Goal: Task Accomplishment & Management: Complete application form

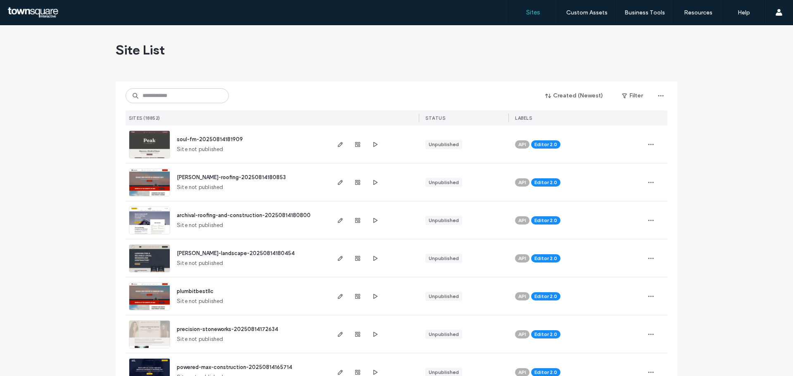
click at [149, 95] on input at bounding box center [177, 95] width 103 height 15
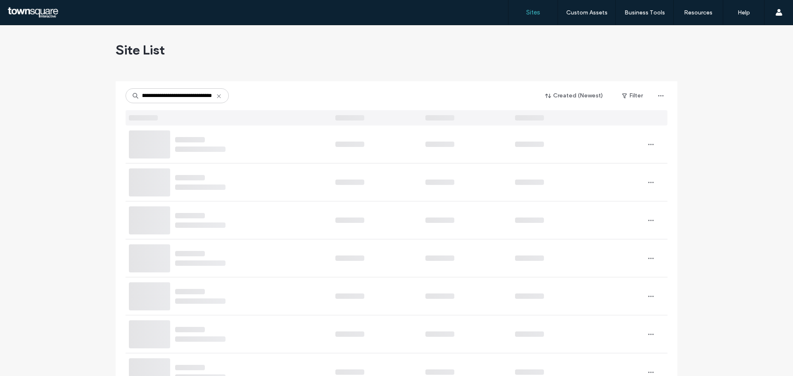
type input "**********"
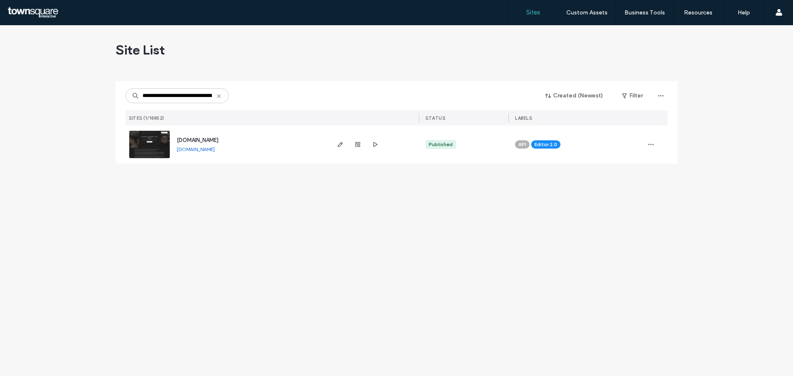
click at [159, 140] on link at bounding box center [149, 145] width 41 height 28
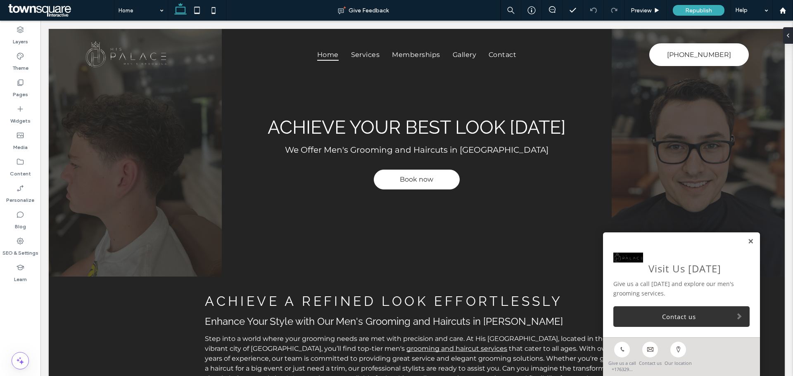
click at [748, 240] on link at bounding box center [751, 241] width 6 height 7
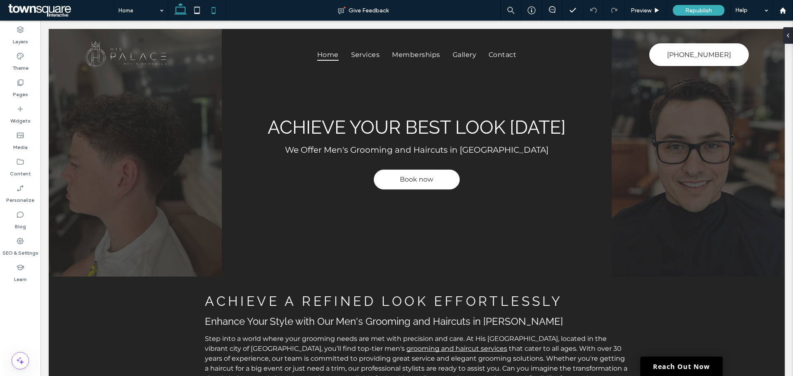
click at [214, 9] on icon at bounding box center [213, 10] width 17 height 17
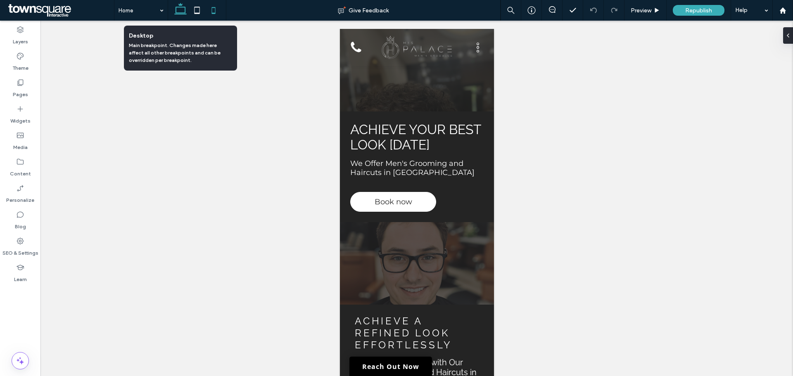
click at [184, 15] on icon at bounding box center [180, 10] width 17 height 17
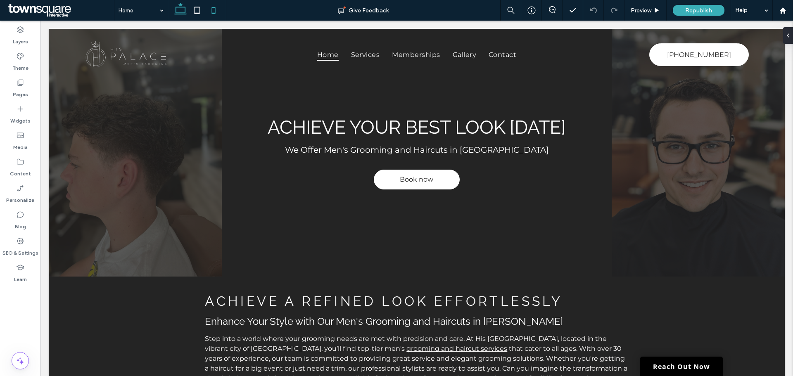
click at [212, 14] on icon at bounding box center [213, 10] width 17 height 17
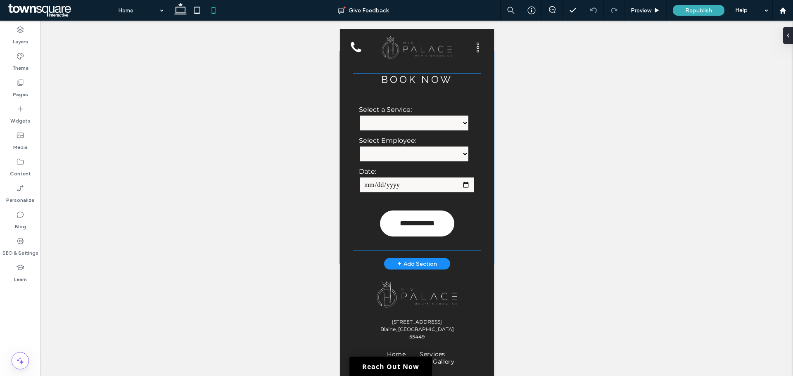
scroll to position [3223, 0]
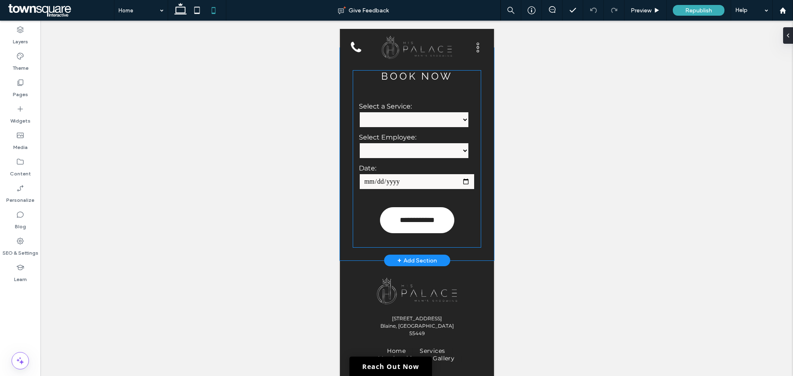
click at [396, 125] on div "**********" at bounding box center [416, 159] width 128 height 178
click at [369, 190] on input "date" at bounding box center [417, 182] width 116 height 17
click at [353, 248] on form "**********" at bounding box center [416, 170] width 128 height 156
click at [371, 248] on form "**********" at bounding box center [416, 170] width 128 height 156
click at [402, 122] on div "**********" at bounding box center [416, 159] width 128 height 178
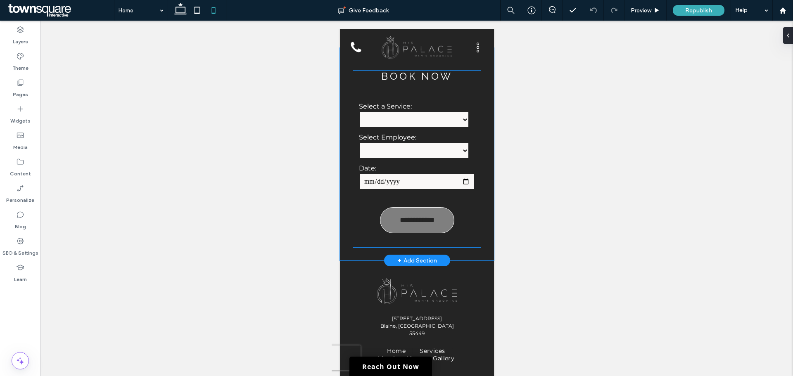
click at [407, 233] on div "**********" at bounding box center [417, 220] width 74 height 26
click at [388, 82] on h3 "Book Now" at bounding box center [416, 76] width 128 height 12
click at [382, 128] on div "**********" at bounding box center [416, 159] width 128 height 178
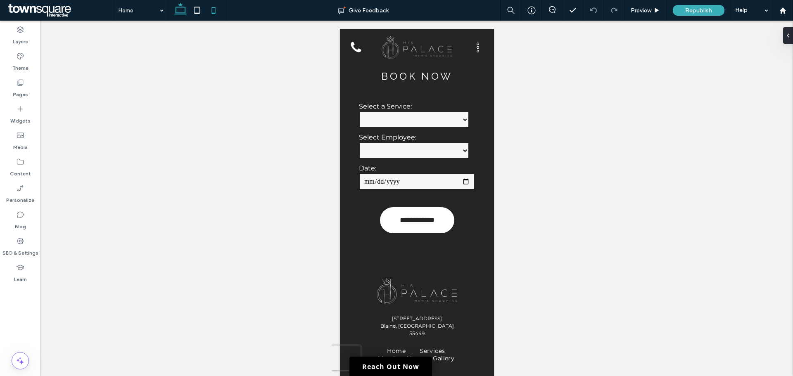
click at [182, 14] on use at bounding box center [180, 9] width 12 height 12
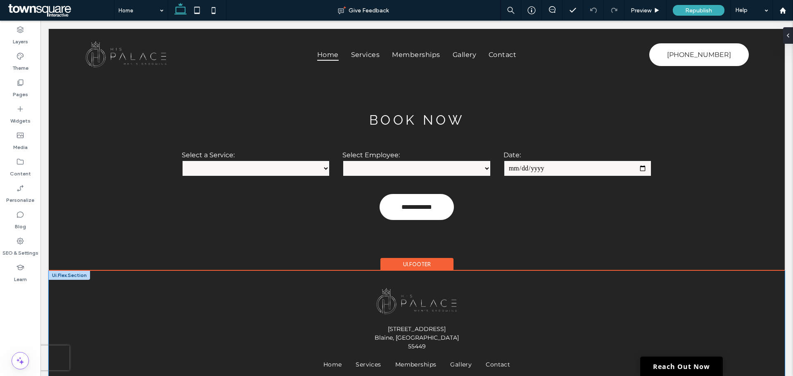
scroll to position [3590, 0]
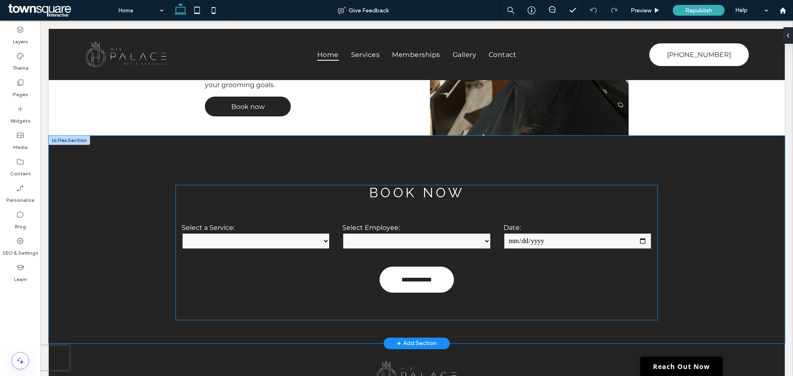
click at [292, 240] on form "**********" at bounding box center [417, 261] width 483 height 94
click at [214, 186] on div "**********" at bounding box center [417, 253] width 483 height 136
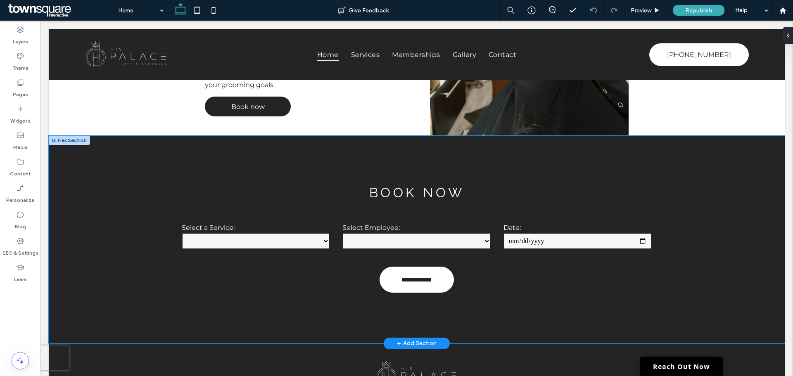
click at [204, 172] on div "**********" at bounding box center [417, 240] width 483 height 136
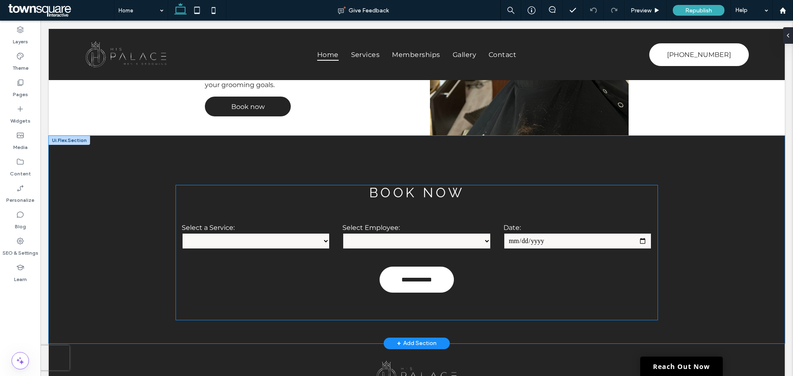
click at [403, 185] on h3 "Book Now" at bounding box center [417, 192] width 483 height 15
click at [514, 267] on form "**********" at bounding box center [417, 261] width 483 height 94
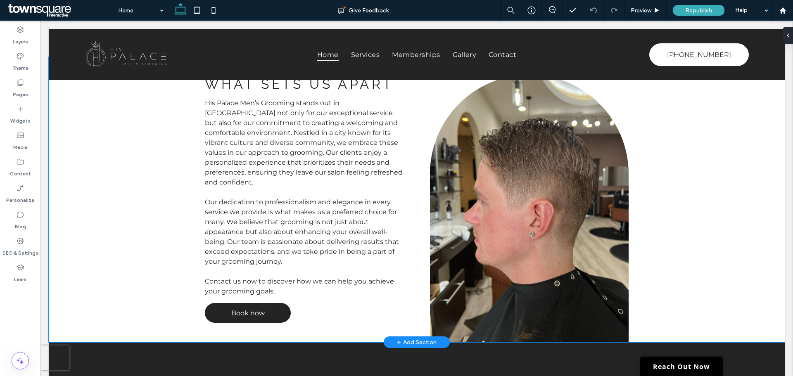
click at [133, 165] on div "What Sets Us Apart His Palace Men’s Grooming stands out in Blaine not only for …" at bounding box center [417, 199] width 736 height 285
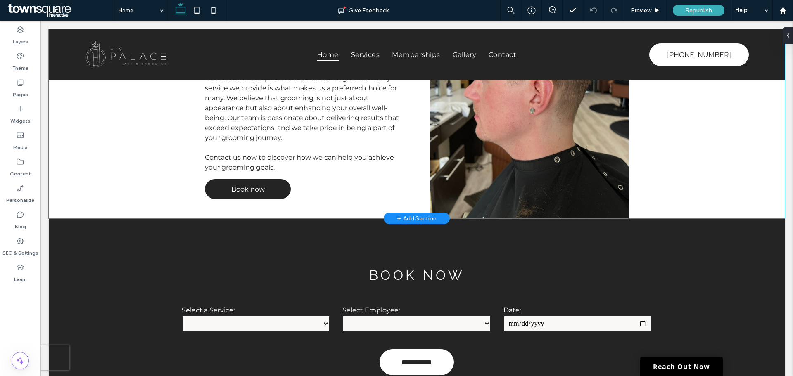
scroll to position [3632, 0]
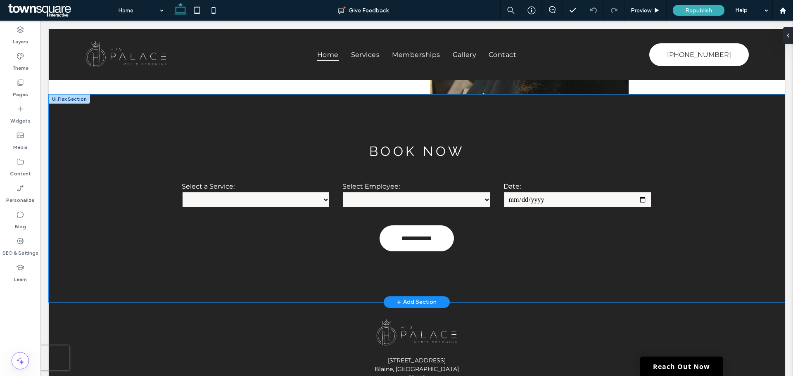
click at [112, 132] on div "**********" at bounding box center [417, 199] width 736 height 208
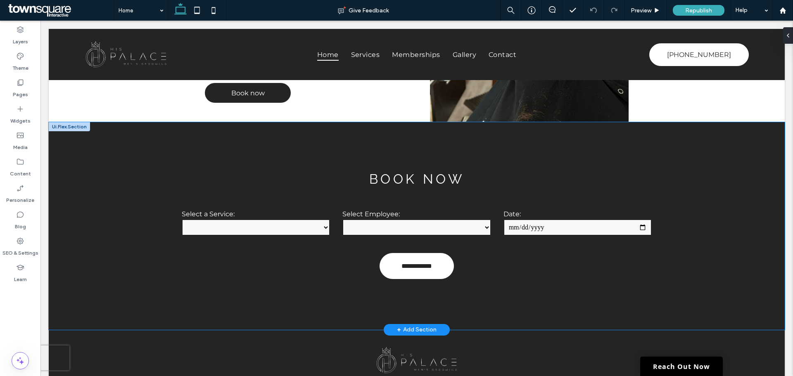
scroll to position [3590, 0]
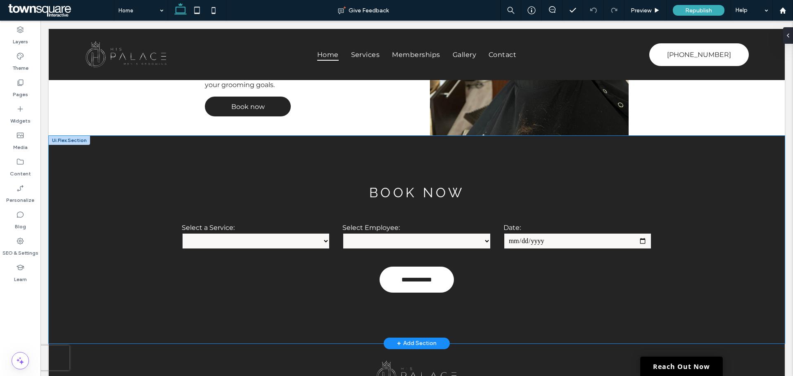
click at [73, 136] on div at bounding box center [69, 140] width 41 height 9
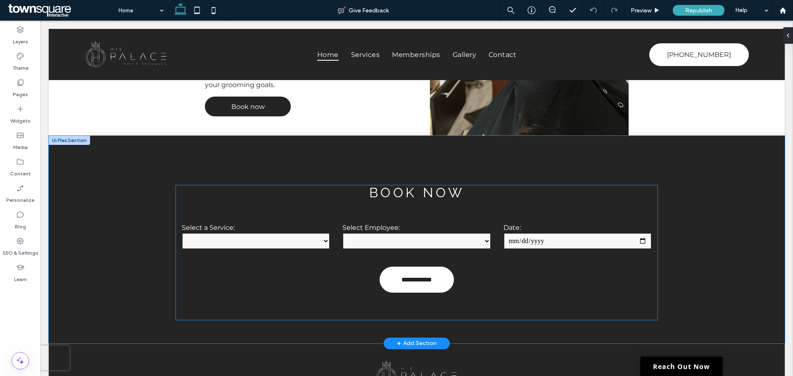
click at [459, 256] on form "**********" at bounding box center [417, 261] width 483 height 94
click at [397, 185] on h3 "Book Now" at bounding box center [417, 192] width 483 height 15
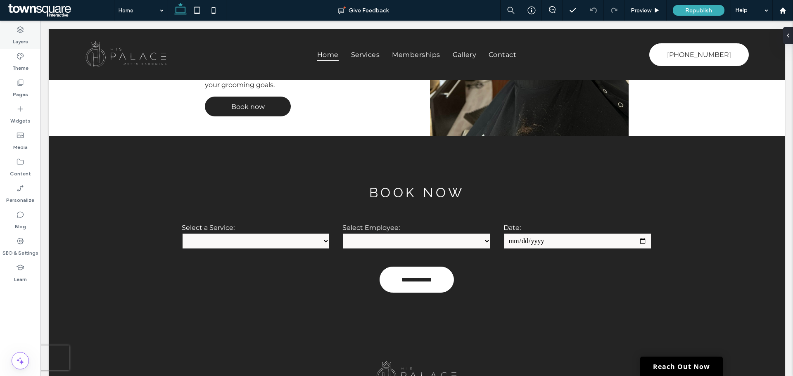
click at [23, 40] on label "Layers" at bounding box center [20, 40] width 15 height 12
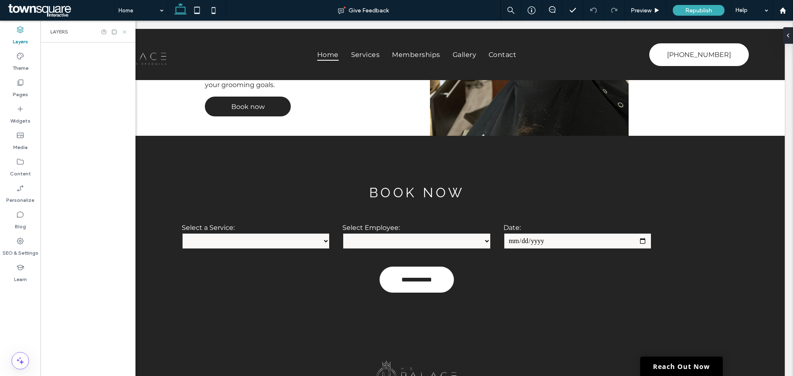
click at [124, 33] on use at bounding box center [124, 31] width 3 height 3
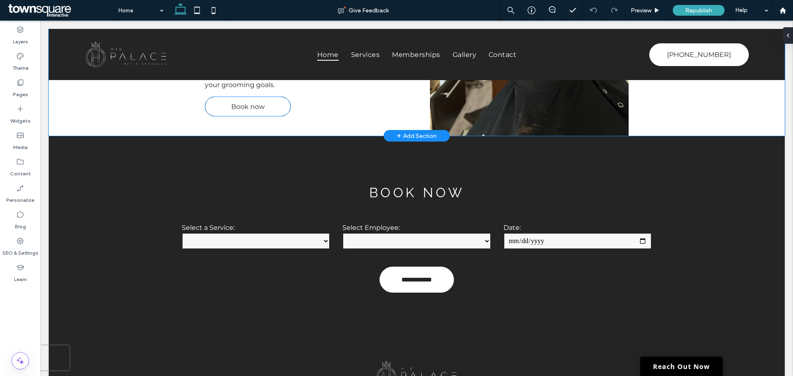
click at [252, 99] on span "Book now" at bounding box center [247, 107] width 33 height 16
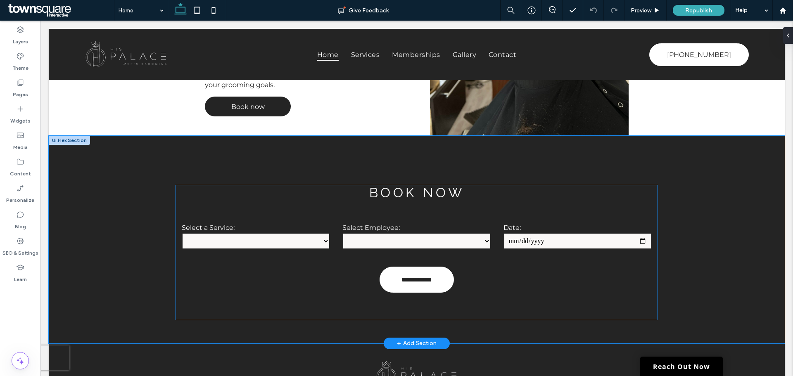
scroll to position [3425, 0]
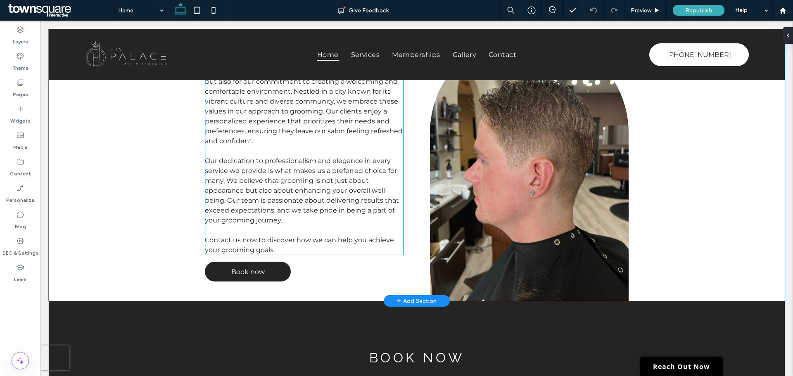
click at [271, 184] on span "Our dedication to professionalism and elegance in every service we provide is w…" at bounding box center [302, 190] width 194 height 67
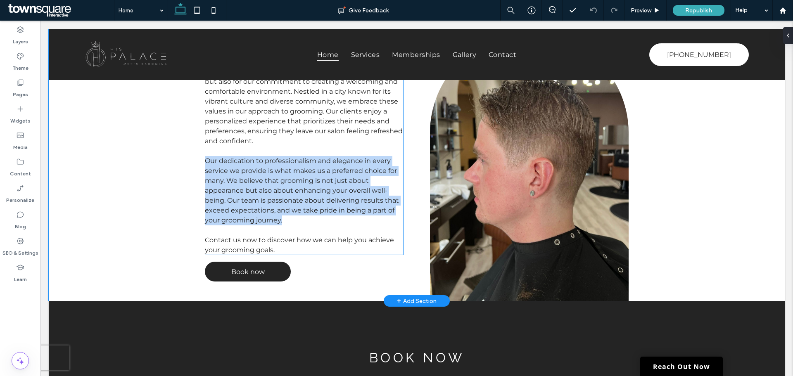
click at [271, 184] on span "Our dedication to professionalism and elegance in every service we provide is w…" at bounding box center [302, 190] width 194 height 67
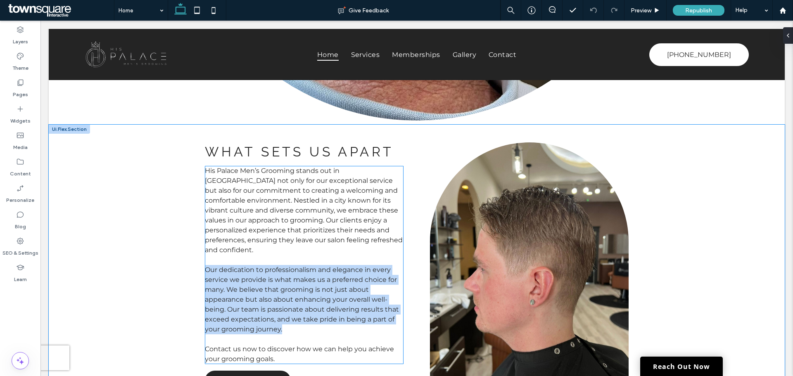
scroll to position [3177, 0]
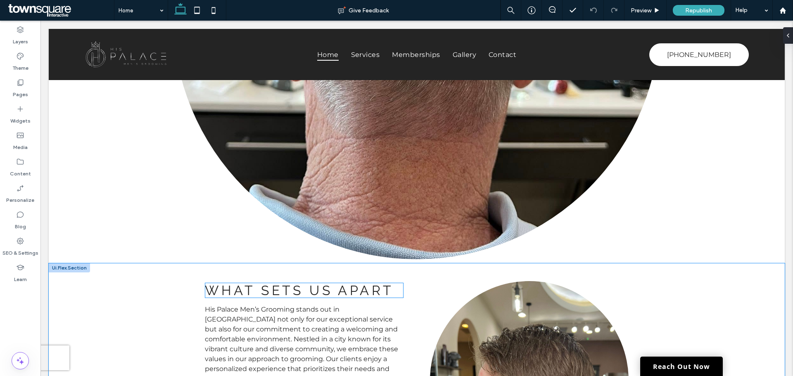
click at [225, 283] on span "What Sets Us Apart" at bounding box center [299, 290] width 189 height 15
click at [247, 283] on span "What Sets Us Apart" at bounding box center [299, 290] width 189 height 15
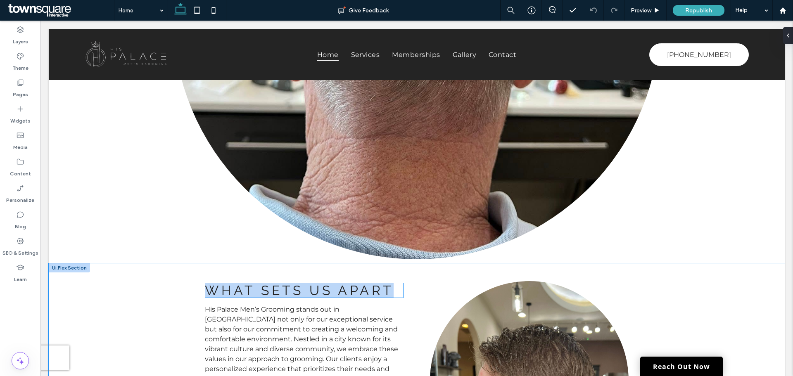
click at [247, 283] on span "What Sets Us Apart" at bounding box center [299, 290] width 189 height 15
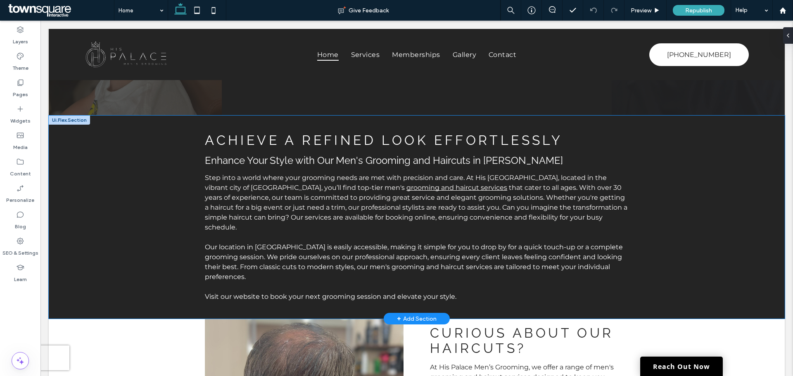
scroll to position [0, 0]
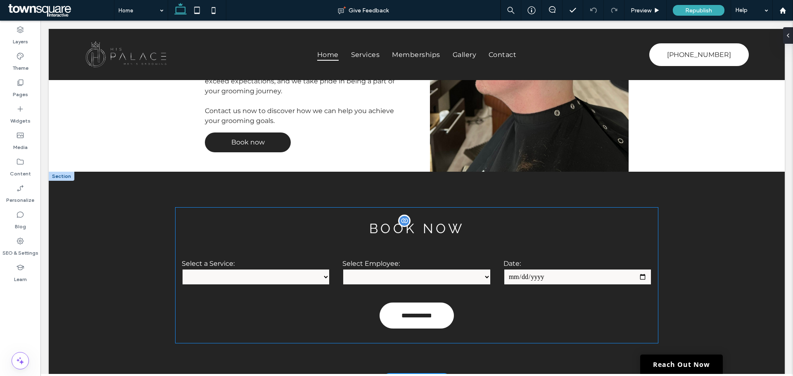
scroll to position [1735, 0]
click at [201, 221] on h3 "Book Now" at bounding box center [417, 228] width 483 height 15
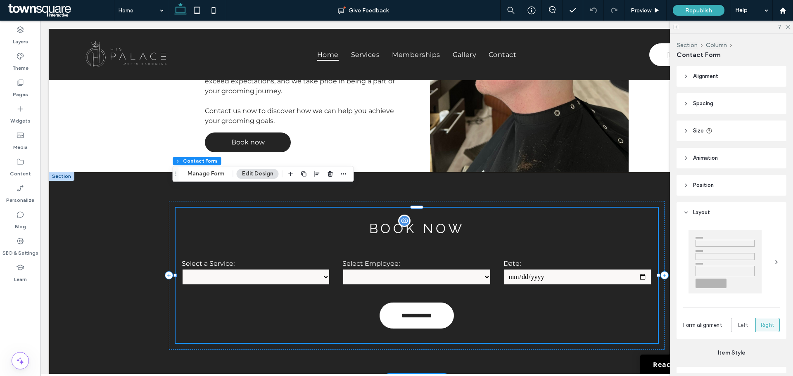
type input "*"
type input "***"
type input "*"
type input "***"
click at [209, 175] on button "Manage Form" at bounding box center [206, 174] width 48 height 10
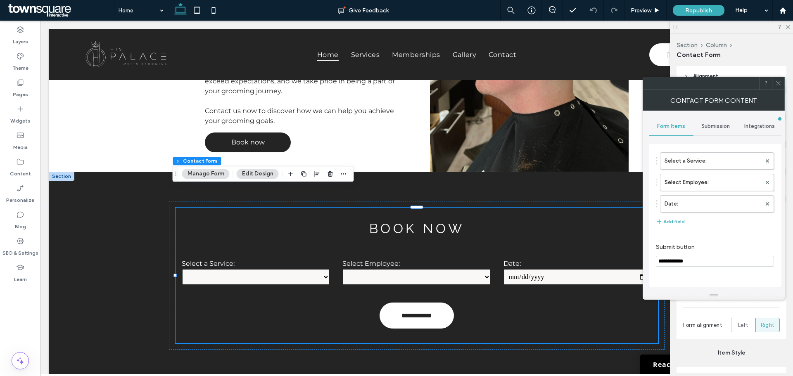
click at [726, 126] on span "Submission" at bounding box center [716, 126] width 29 height 7
click at [712, 191] on label "Actions after submission" at bounding box center [716, 190] width 110 height 17
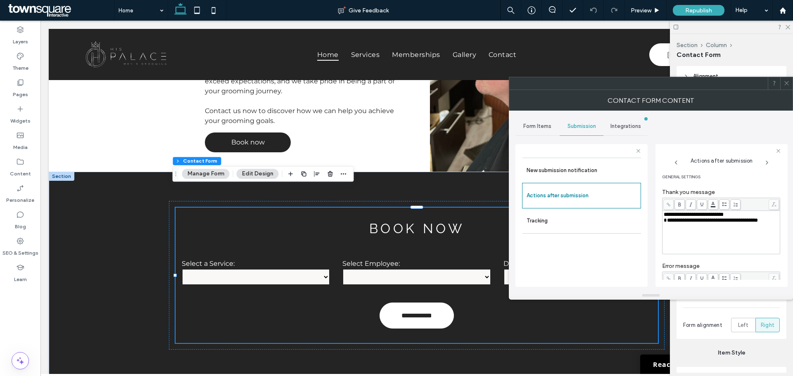
scroll to position [0, 0]
click at [538, 126] on span "Form Items" at bounding box center [537, 126] width 28 height 7
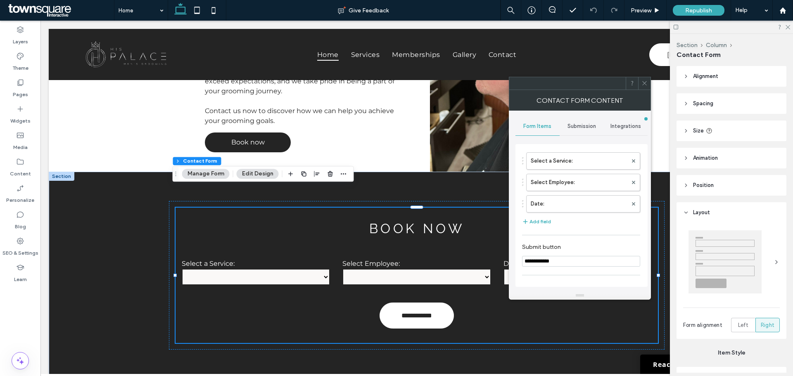
click at [577, 130] on div "Submission" at bounding box center [582, 126] width 44 height 18
click at [554, 197] on label "Actions after submission" at bounding box center [582, 190] width 110 height 17
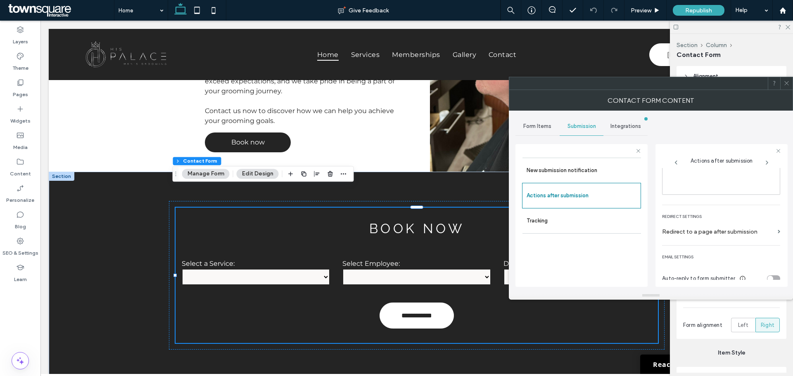
scroll to position [143, 0]
click at [778, 226] on span at bounding box center [779, 226] width 2 height 4
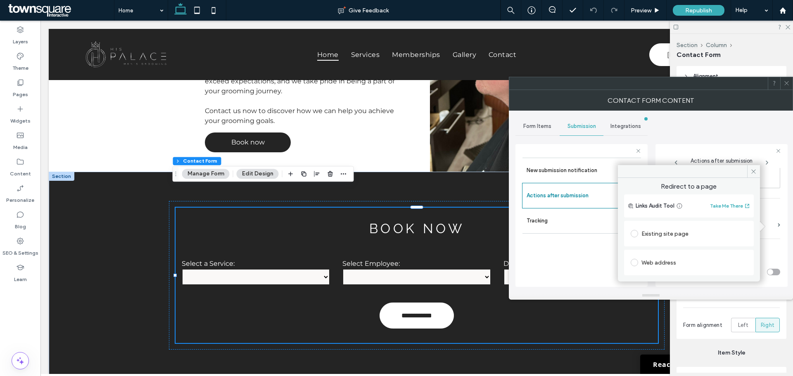
click at [675, 235] on div "Existing site page" at bounding box center [689, 233] width 117 height 13
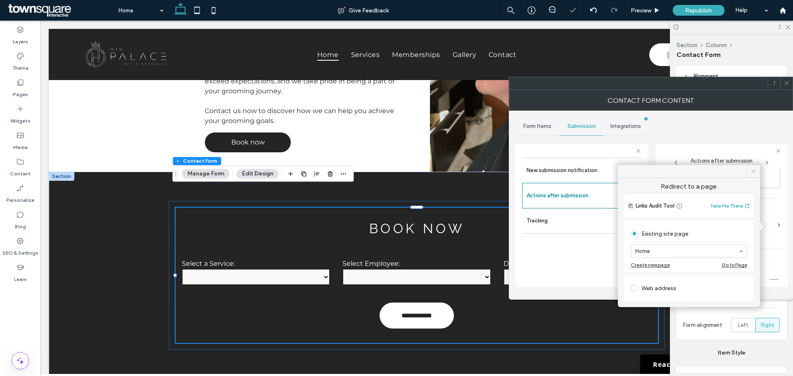
click at [754, 176] on span at bounding box center [753, 171] width 13 height 12
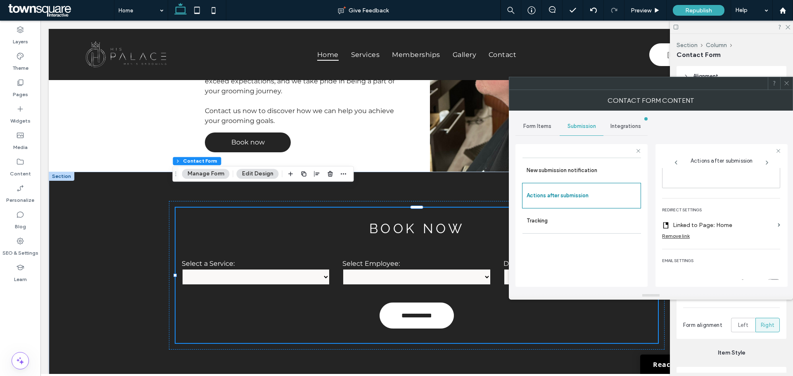
click at [762, 222] on label "Linked to Page: Home" at bounding box center [724, 225] width 102 height 15
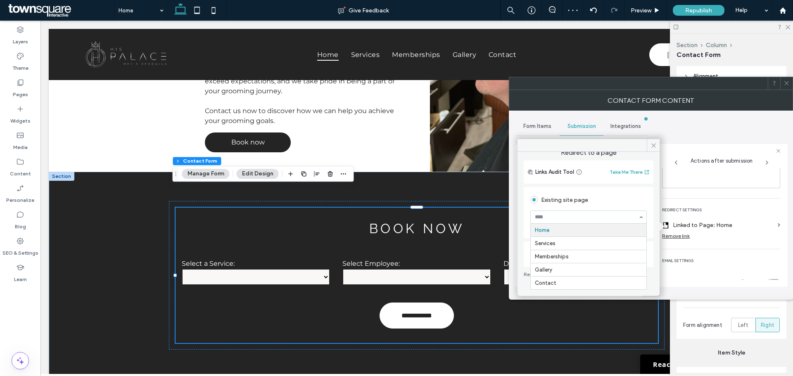
scroll to position [0, 0]
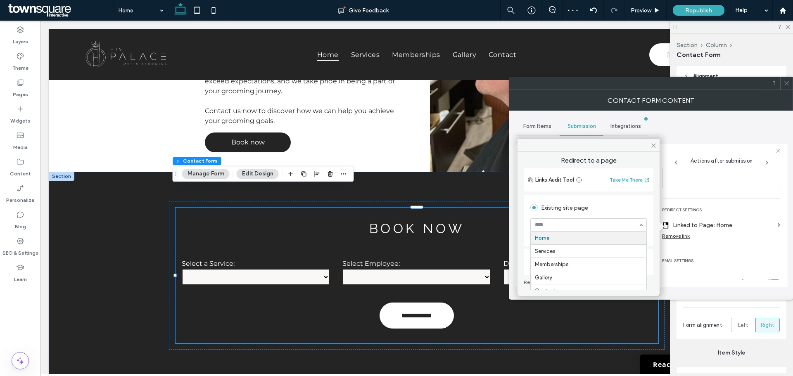
click at [607, 194] on div "Existing site page Home Services Memberships Gallery Contact Create new page Go…" at bounding box center [589, 234] width 130 height 82
click at [757, 206] on span "Redirect Settings" at bounding box center [721, 210] width 118 height 10
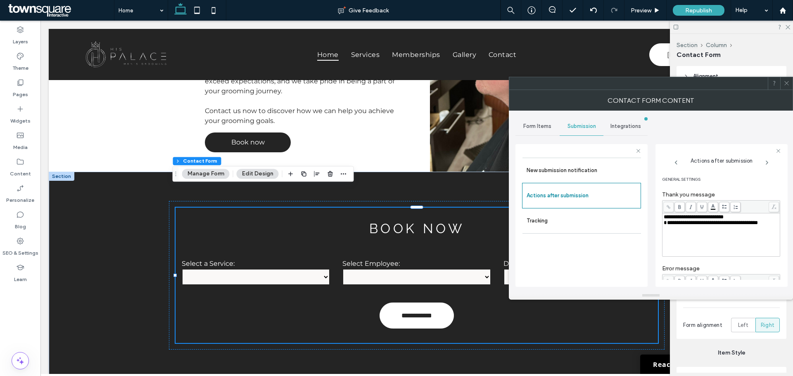
click at [790, 83] on icon at bounding box center [787, 83] width 6 height 6
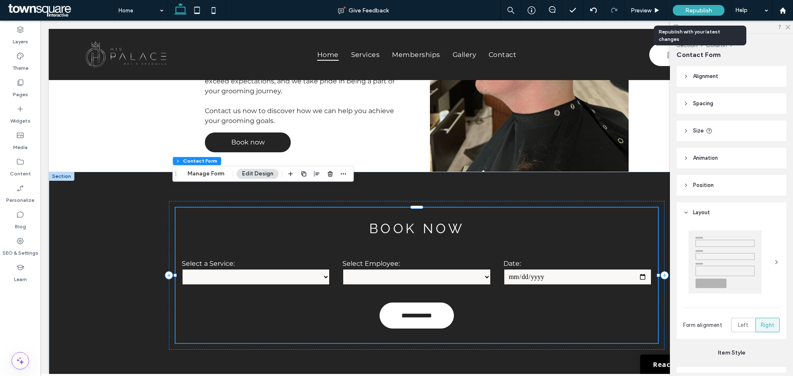
click at [682, 8] on div "Republish" at bounding box center [699, 10] width 52 height 11
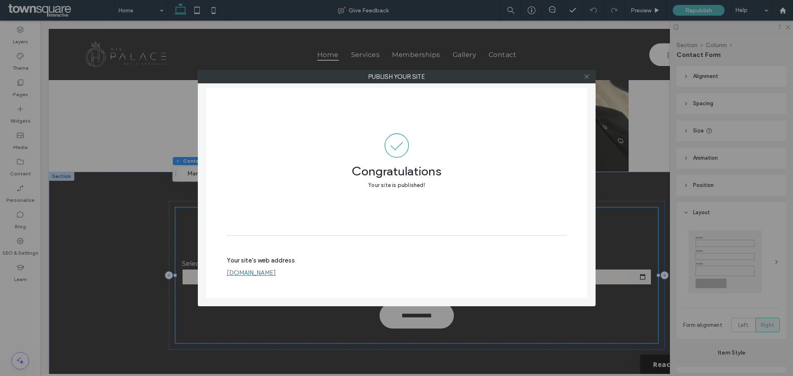
click at [590, 76] on icon at bounding box center [587, 77] width 6 height 6
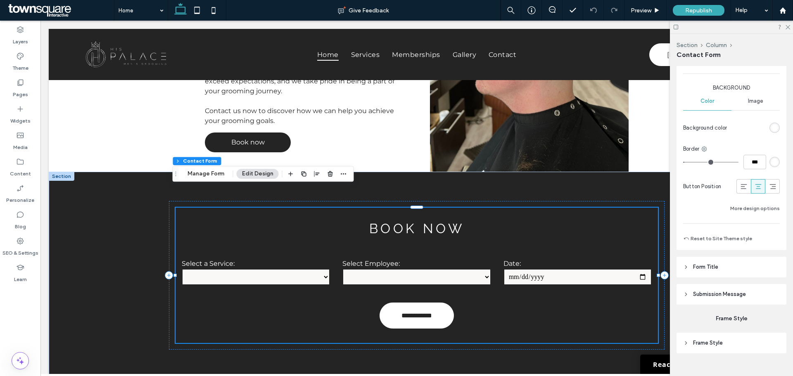
scroll to position [642, 0]
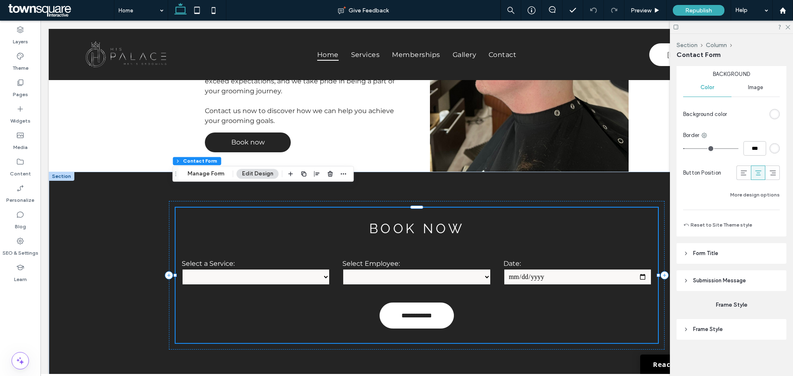
click at [735, 284] on span "Submission Message" at bounding box center [719, 281] width 53 height 8
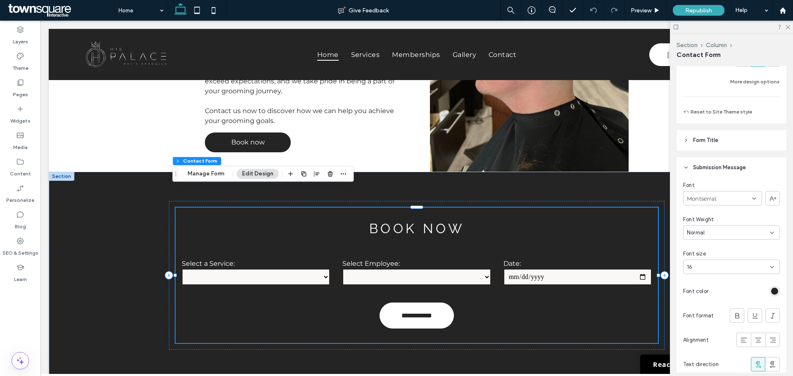
scroll to position [766, 0]
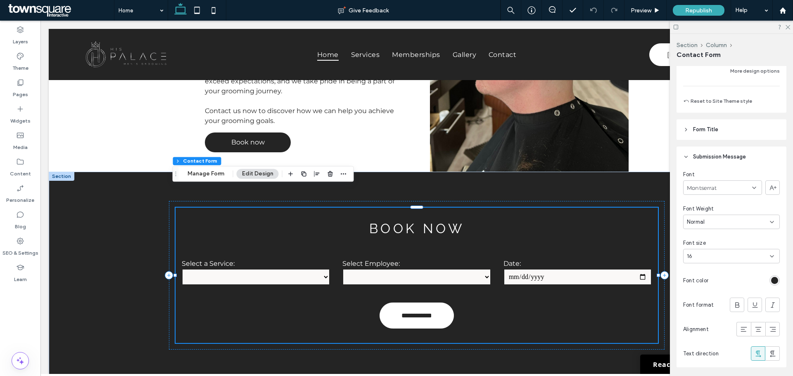
click at [775, 279] on div "rgb(36, 36, 36)" at bounding box center [775, 281] width 10 height 10
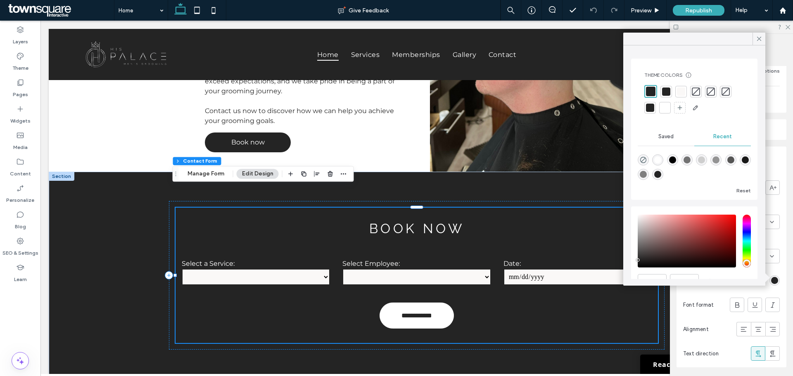
click at [665, 106] on div at bounding box center [665, 108] width 8 height 8
click at [763, 38] on icon at bounding box center [759, 38] width 7 height 7
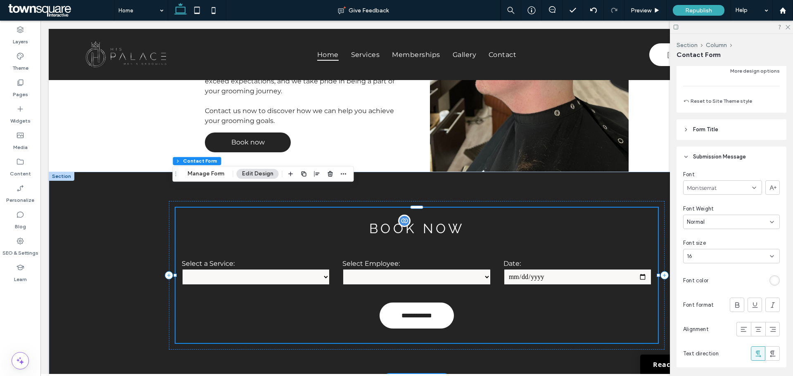
click at [439, 221] on h3 "Book Now" at bounding box center [417, 228] width 483 height 15
click at [700, 5] on div "Republish" at bounding box center [699, 10] width 52 height 11
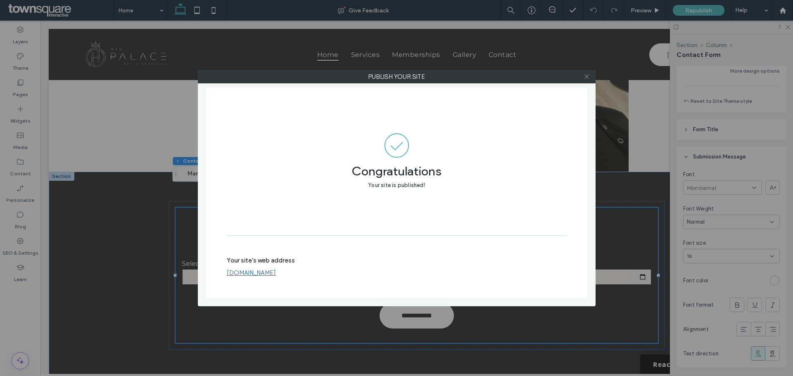
click at [588, 75] on icon at bounding box center [587, 77] width 6 height 6
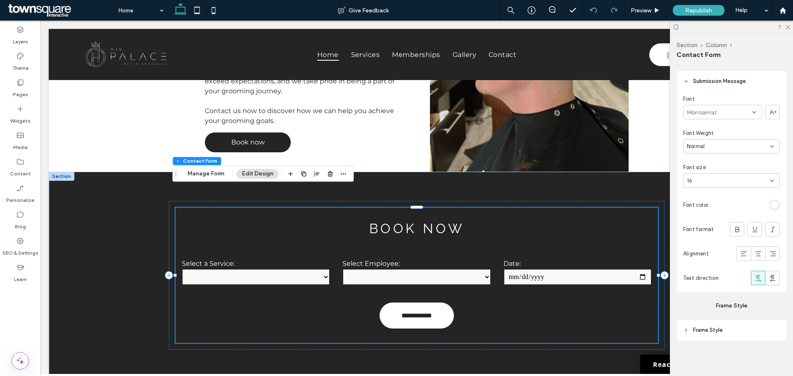
scroll to position [843, 0]
click at [264, 171] on button "Edit Design" at bounding box center [258, 174] width 42 height 10
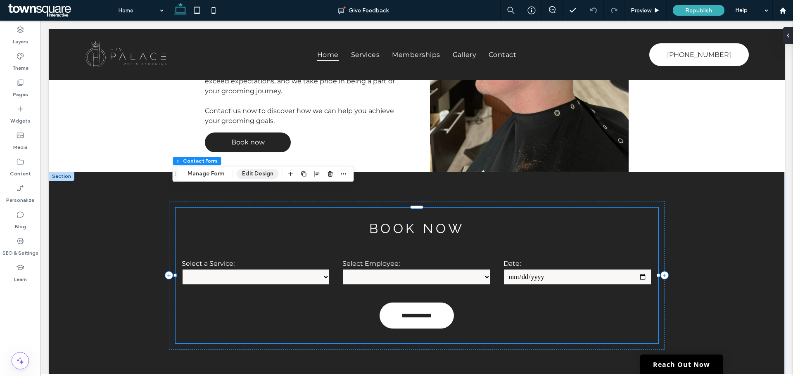
click at [261, 174] on button "Edit Design" at bounding box center [258, 174] width 42 height 10
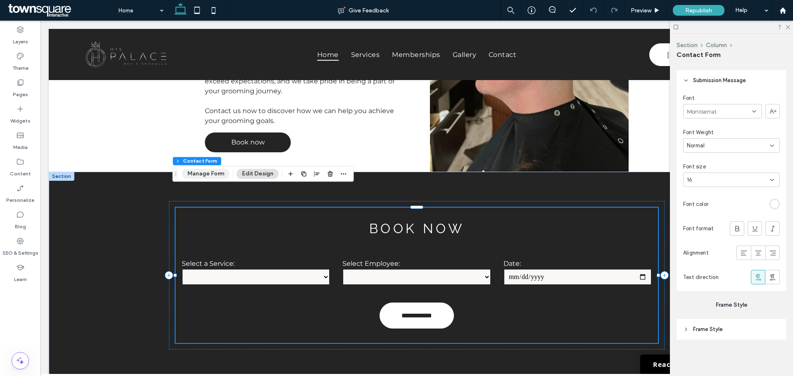
click at [198, 172] on button "Manage Form" at bounding box center [206, 174] width 48 height 10
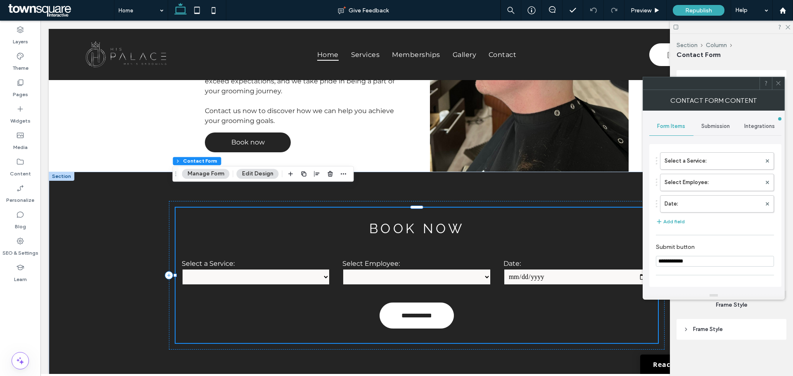
click at [730, 122] on div "Submission" at bounding box center [716, 126] width 44 height 18
click at [702, 162] on label "New submission notification" at bounding box center [716, 165] width 110 height 17
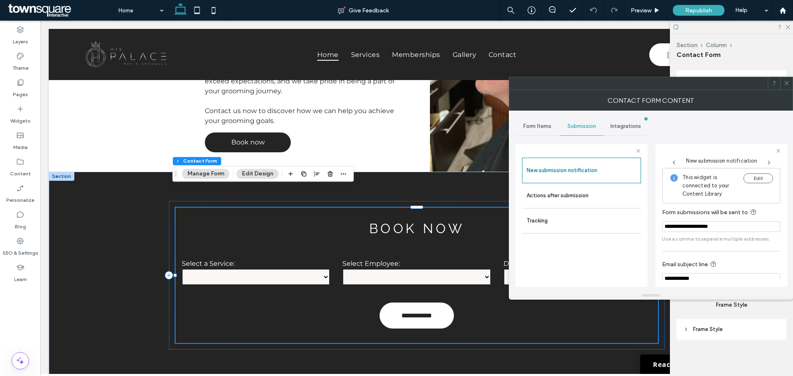
scroll to position [41, 0]
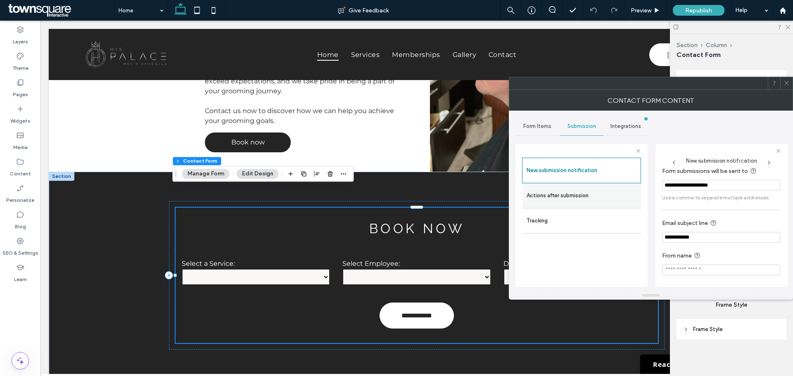
click at [587, 189] on label "Actions after submission" at bounding box center [582, 196] width 110 height 17
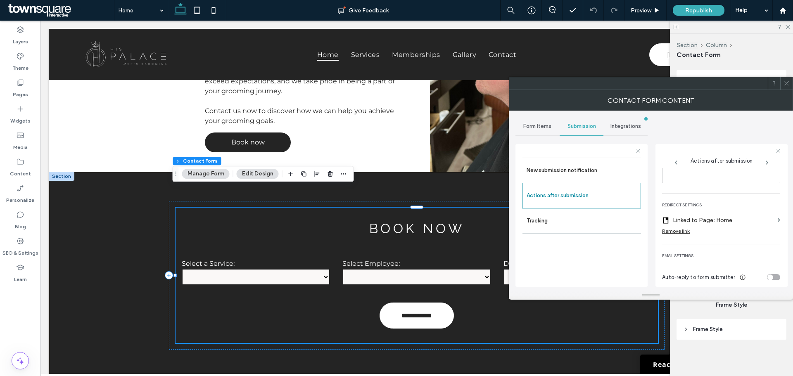
scroll to position [153, 0]
click at [678, 228] on div "Remove link" at bounding box center [676, 226] width 28 height 6
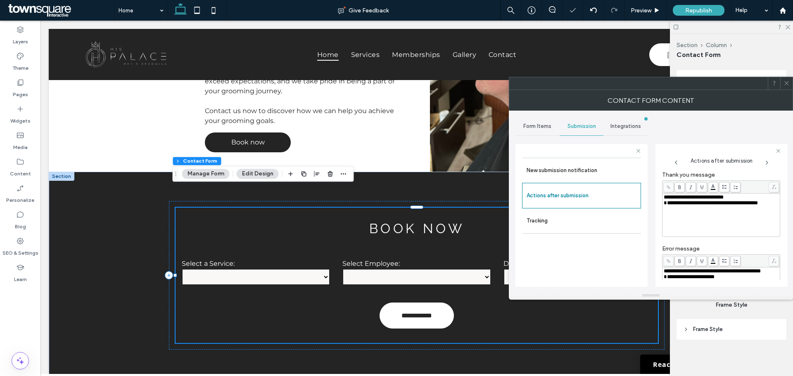
scroll to position [0, 0]
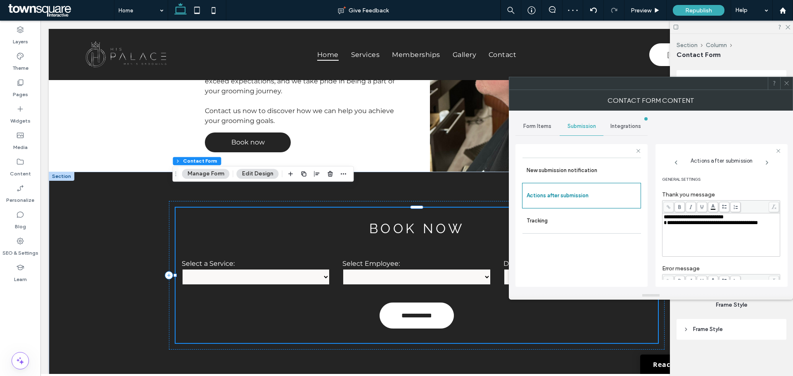
click at [788, 85] on icon at bounding box center [787, 83] width 6 height 6
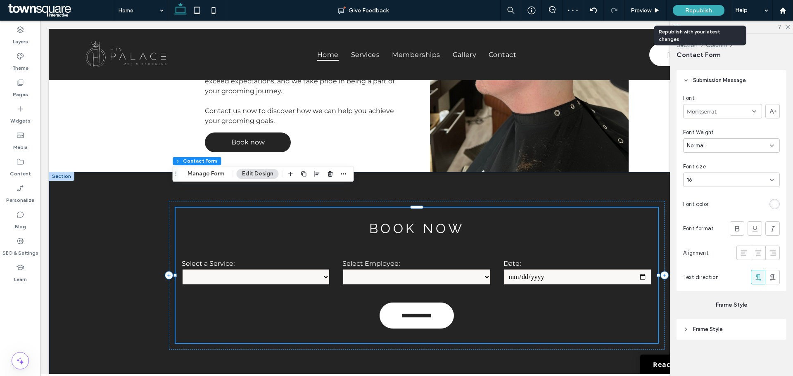
click at [690, 13] on span "Republish" at bounding box center [698, 10] width 27 height 7
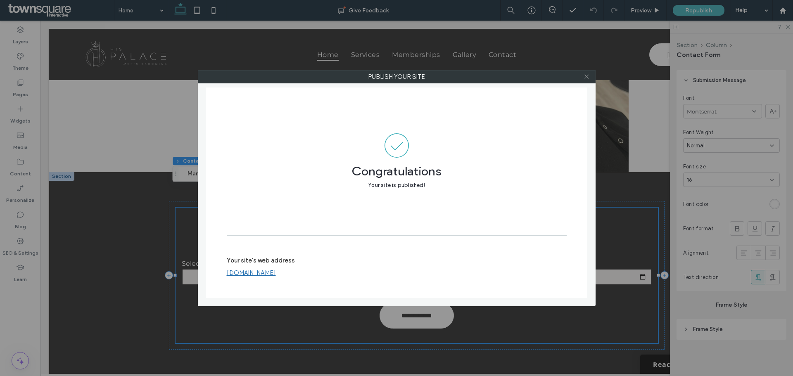
click at [587, 77] on use at bounding box center [587, 77] width 4 height 4
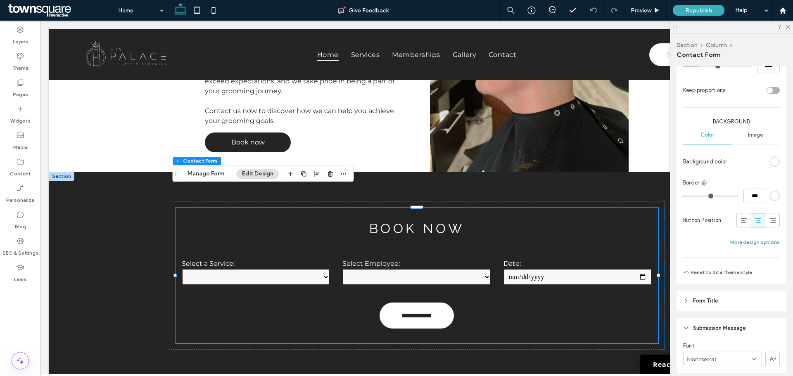
scroll to position [554, 0]
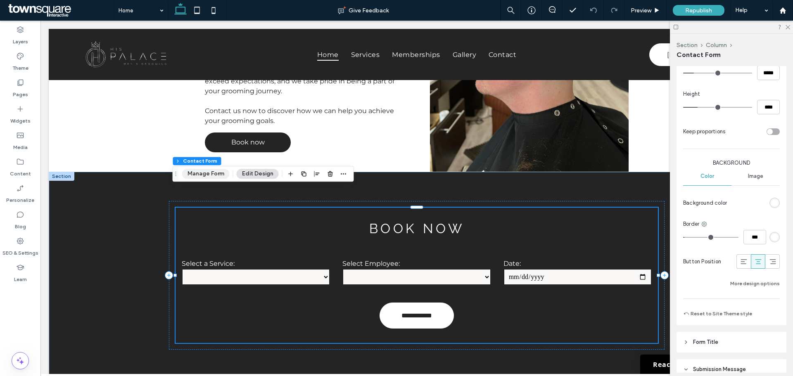
click at [213, 175] on button "Manage Form" at bounding box center [206, 174] width 48 height 10
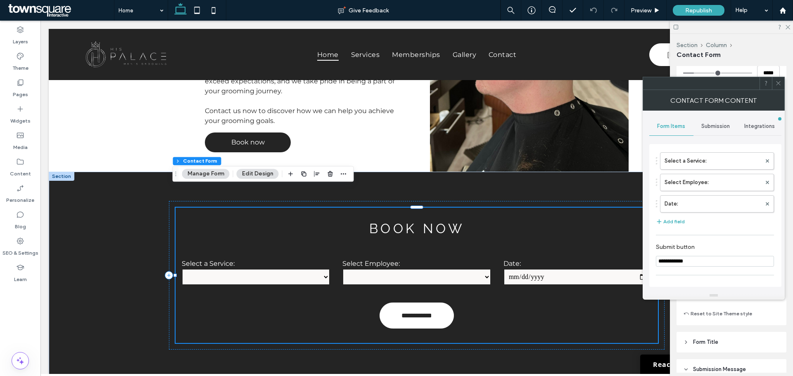
scroll to position [115, 0]
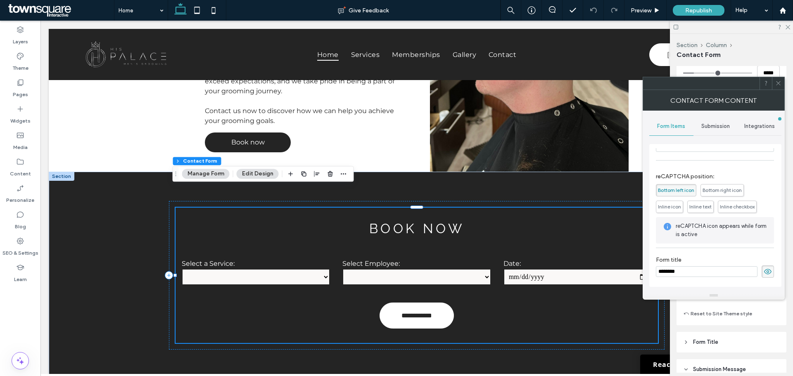
click at [680, 266] on div "********" at bounding box center [715, 272] width 118 height 12
click at [679, 272] on input "********" at bounding box center [707, 271] width 102 height 11
type input "**********"
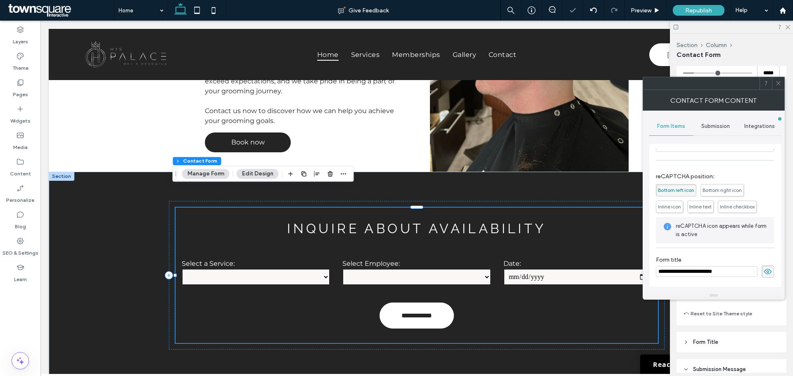
click at [718, 255] on div "**********" at bounding box center [715, 267] width 118 height 30
click at [779, 84] on icon at bounding box center [778, 83] width 6 height 6
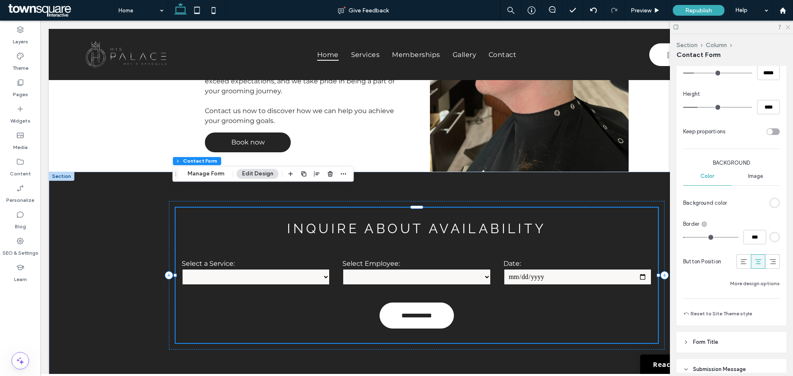
click at [786, 28] on icon at bounding box center [787, 26] width 5 height 5
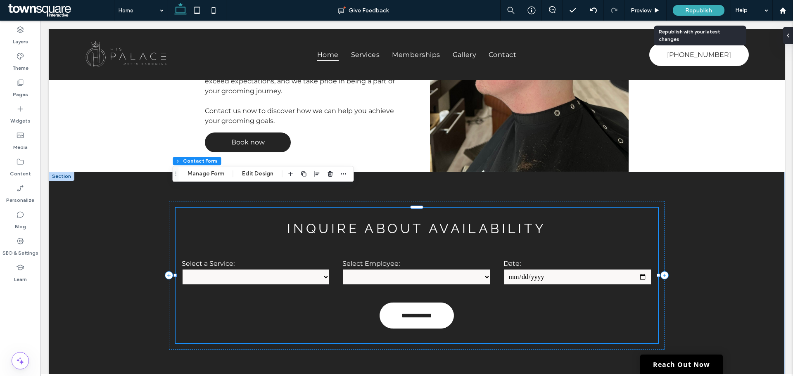
click at [700, 12] on span "Republish" at bounding box center [698, 10] width 27 height 7
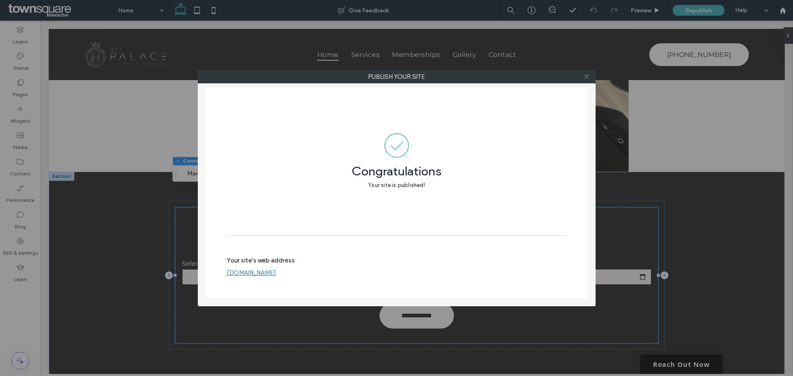
click at [588, 78] on icon at bounding box center [587, 77] width 6 height 6
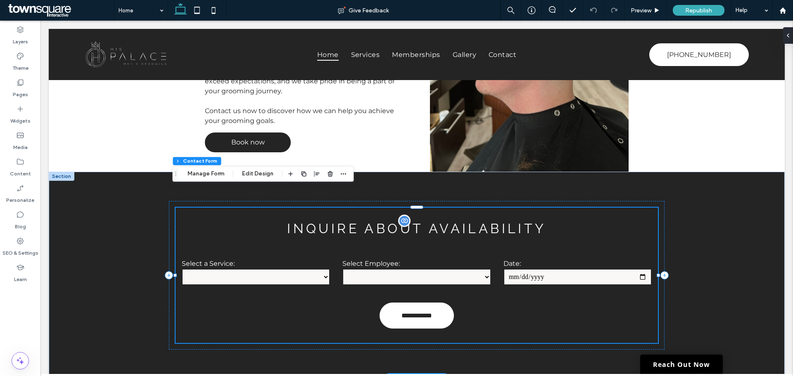
click at [242, 221] on h3 "Inquire About Availability" at bounding box center [417, 228] width 483 height 15
click at [259, 174] on button "Edit Design" at bounding box center [258, 174] width 42 height 10
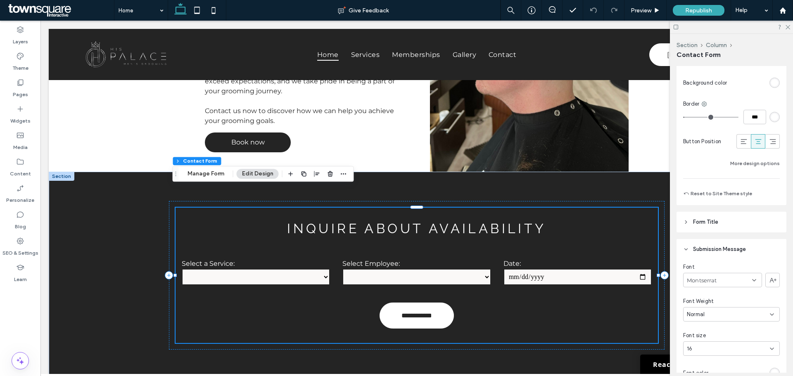
scroll to position [678, 0]
click at [219, 176] on button "Manage Form" at bounding box center [206, 174] width 48 height 10
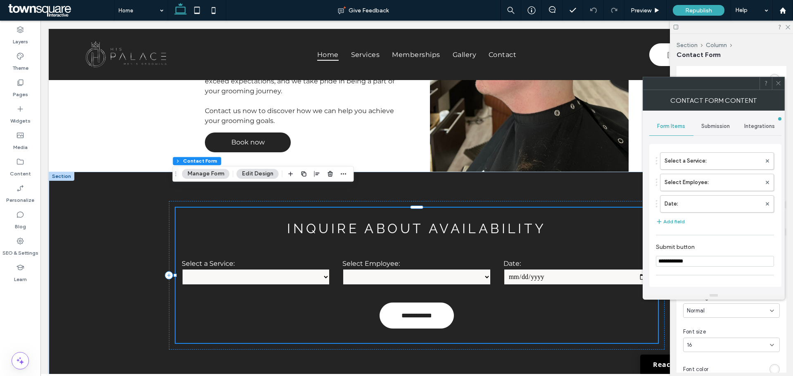
click at [724, 122] on div "Submission" at bounding box center [716, 126] width 44 height 18
click at [705, 188] on label "Actions after submission" at bounding box center [716, 190] width 110 height 17
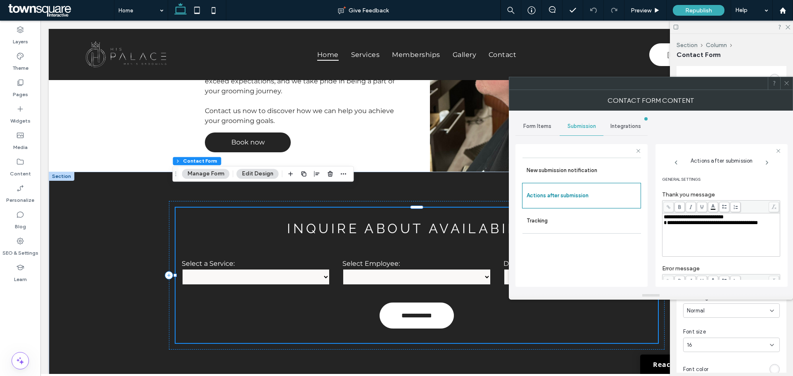
click at [741, 220] on div "**********" at bounding box center [721, 217] width 115 height 6
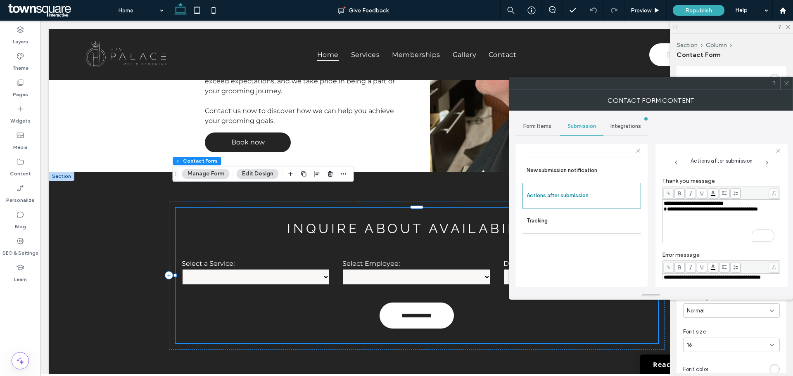
scroll to position [0, 0]
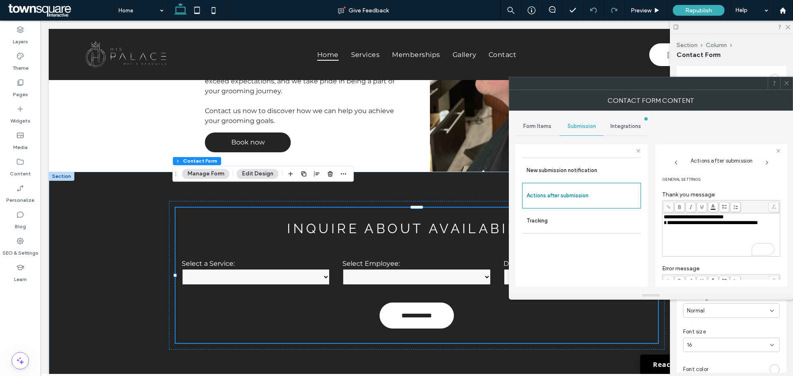
click at [545, 126] on span "Form Items" at bounding box center [537, 126] width 28 height 7
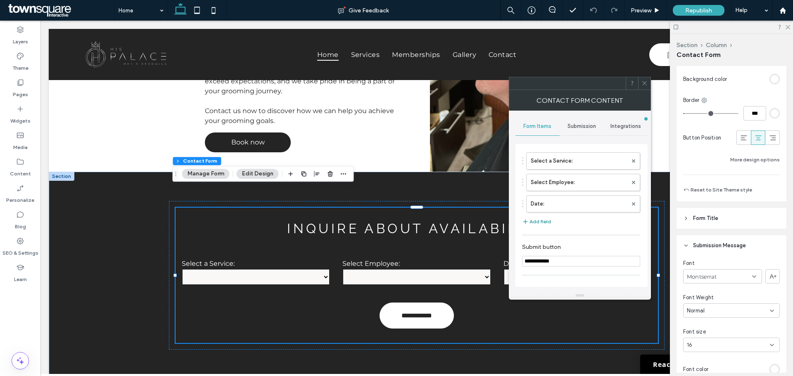
click at [547, 222] on button "Add field" at bounding box center [536, 222] width 29 height 10
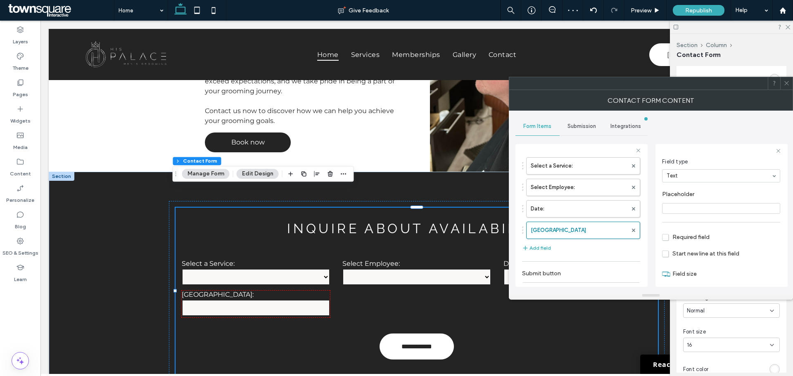
scroll to position [58, 0]
click at [670, 227] on span "Required field" at bounding box center [686, 226] width 48 height 7
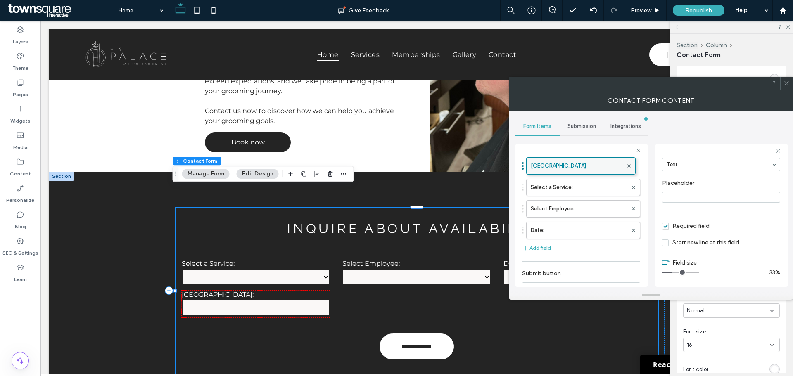
drag, startPoint x: 569, startPoint y: 231, endPoint x: 572, endPoint y: 162, distance: 68.6
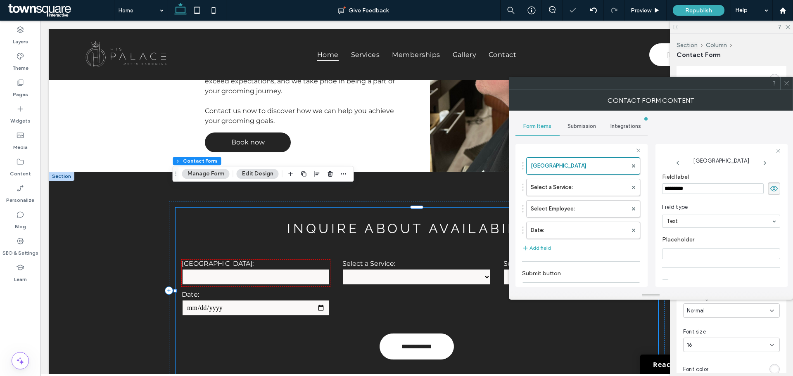
scroll to position [0, 0]
click at [703, 192] on input "*********" at bounding box center [713, 189] width 102 height 11
type input "*****"
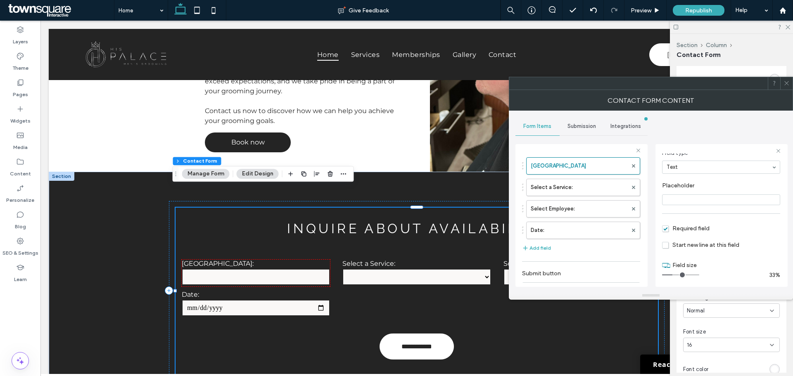
scroll to position [58, 0]
click at [542, 248] on button "Add field" at bounding box center [536, 248] width 29 height 10
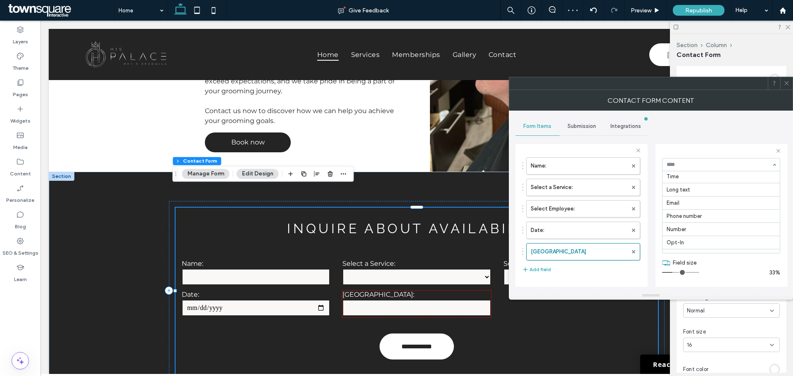
scroll to position [83, 0]
drag, startPoint x: 559, startPoint y: 250, endPoint x: 558, endPoint y: 147, distance: 102.1
click at [558, 147] on div "**********" at bounding box center [582, 215] width 132 height 143
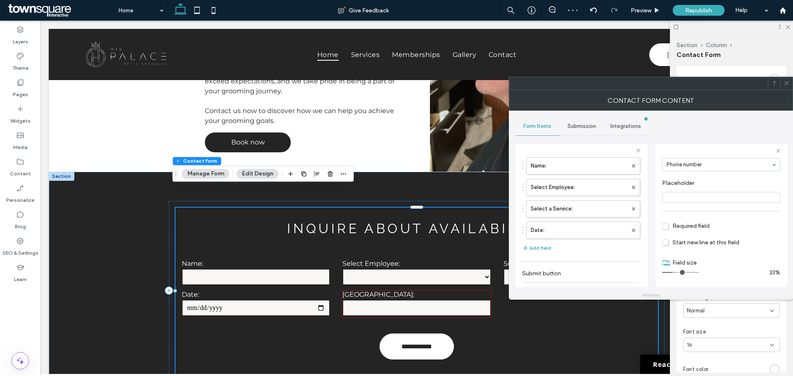
click at [785, 84] on icon at bounding box center [787, 83] width 6 height 6
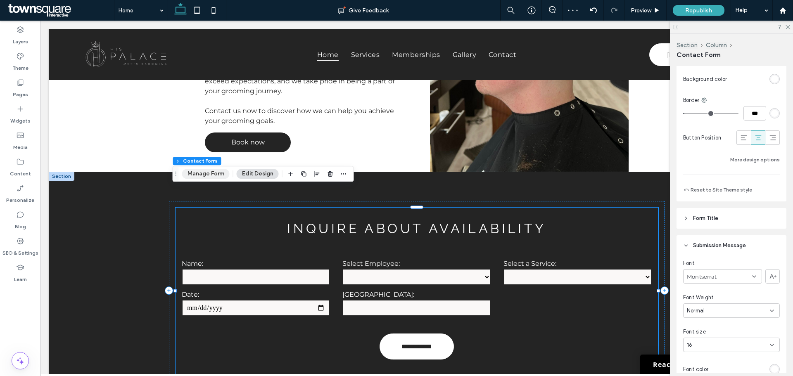
click at [192, 173] on button "Manage Form" at bounding box center [206, 174] width 48 height 10
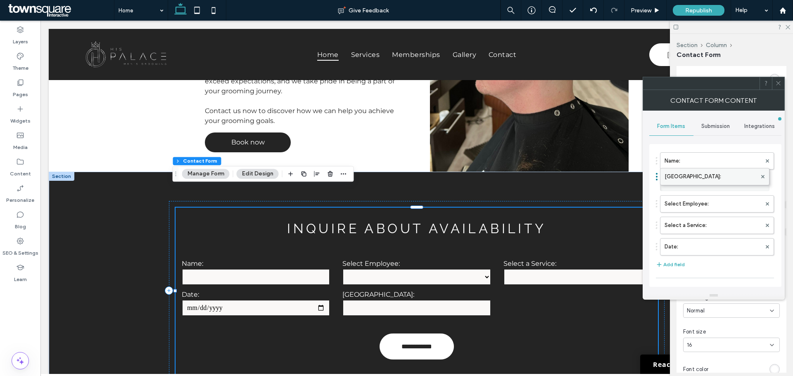
drag, startPoint x: 690, startPoint y: 246, endPoint x: 697, endPoint y: 172, distance: 74.7
click at [697, 178] on label "New Field:" at bounding box center [713, 182] width 97 height 17
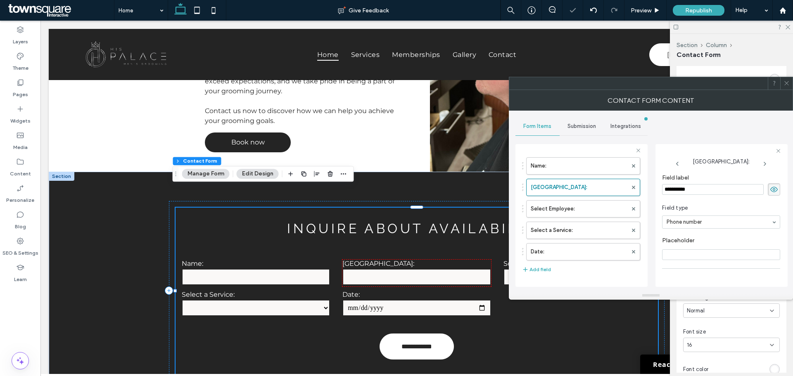
click at [702, 189] on input "**********" at bounding box center [713, 189] width 102 height 11
type input "**********"
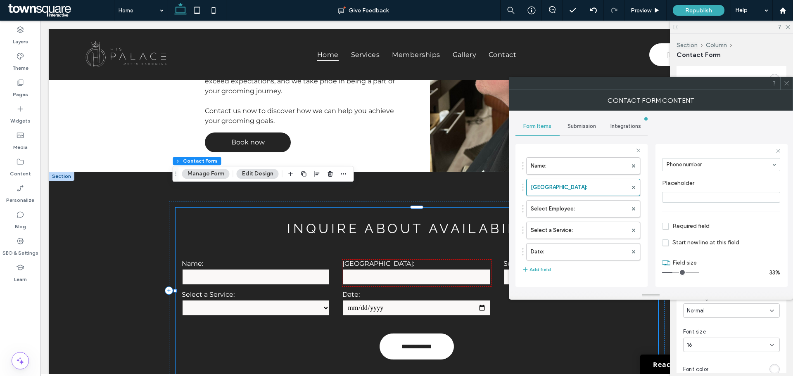
click at [668, 225] on span "Required field" at bounding box center [686, 226] width 48 height 7
click at [545, 269] on button "Add field" at bounding box center [536, 270] width 29 height 10
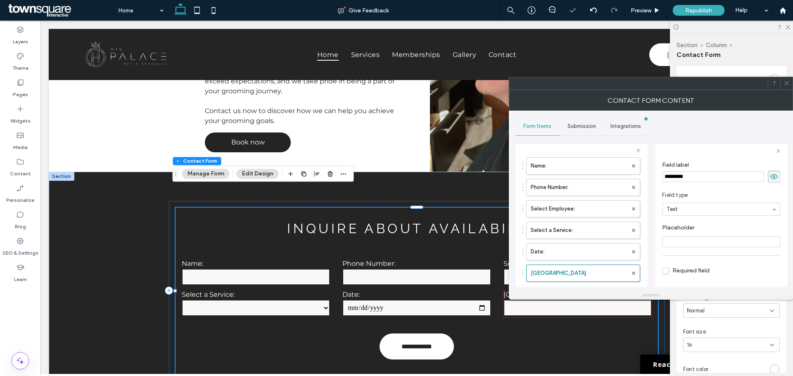
scroll to position [0, 0]
click at [697, 188] on input "*********" at bounding box center [713, 189] width 102 height 11
type input "******"
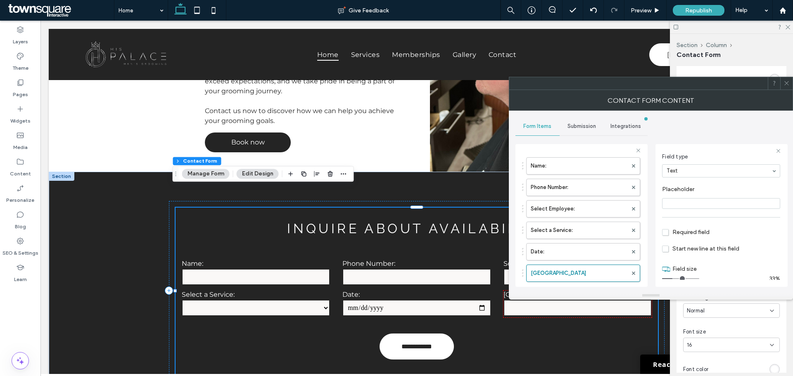
scroll to position [58, 0]
click at [668, 227] on span "Required field" at bounding box center [686, 226] width 48 height 7
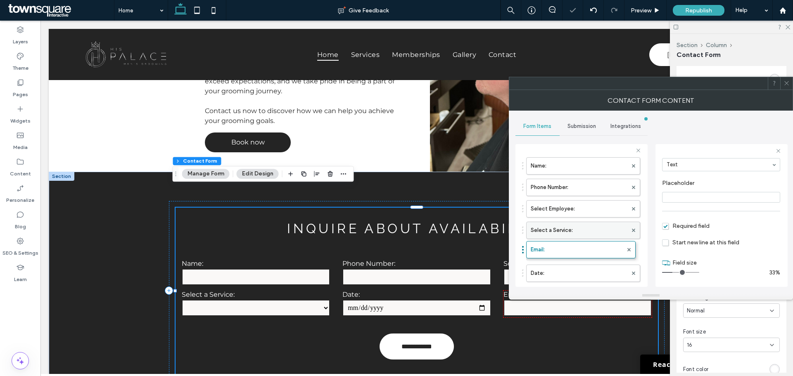
drag, startPoint x: 553, startPoint y: 272, endPoint x: 556, endPoint y: 236, distance: 36.0
drag, startPoint x: 559, startPoint y: 250, endPoint x: 562, endPoint y: 222, distance: 27.8
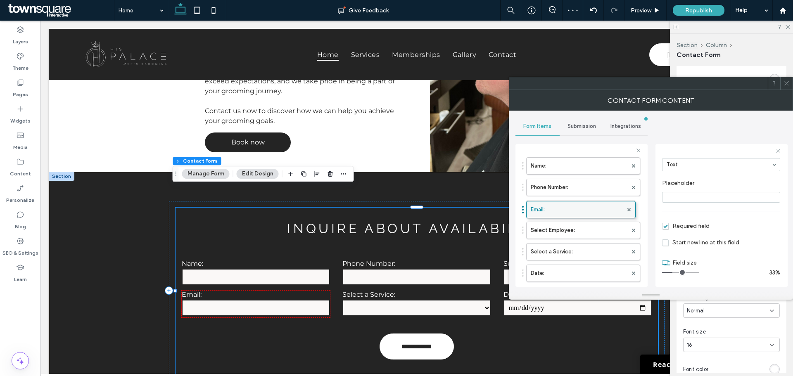
drag, startPoint x: 570, startPoint y: 233, endPoint x: 571, endPoint y: 208, distance: 24.8
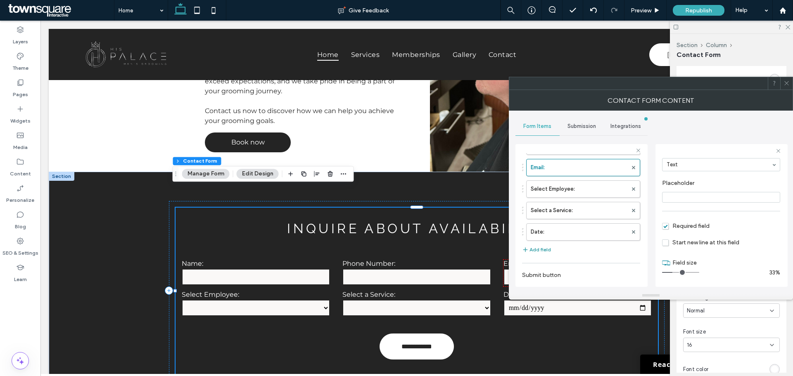
click at [547, 251] on button "Add field" at bounding box center [536, 250] width 29 height 10
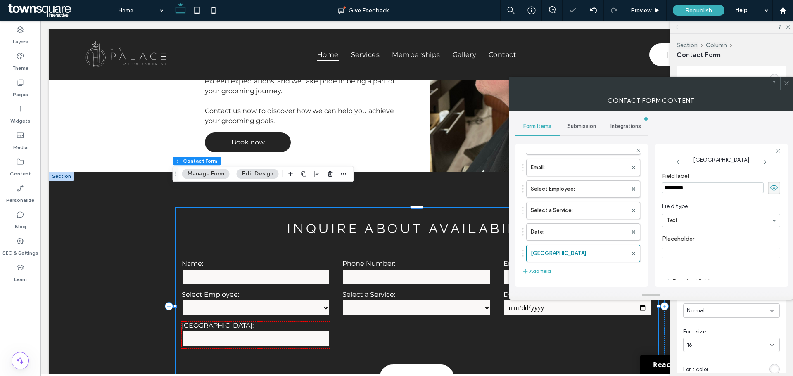
scroll to position [0, 0]
click at [700, 191] on input "*********" at bounding box center [713, 189] width 102 height 11
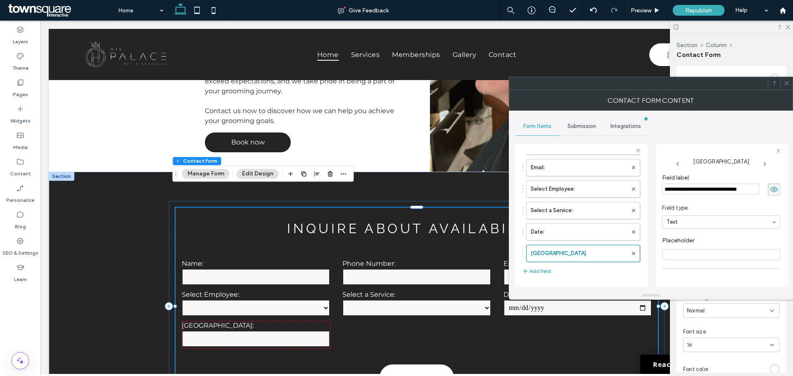
click at [716, 189] on input "**********" at bounding box center [710, 189] width 97 height 11
type input "**********"
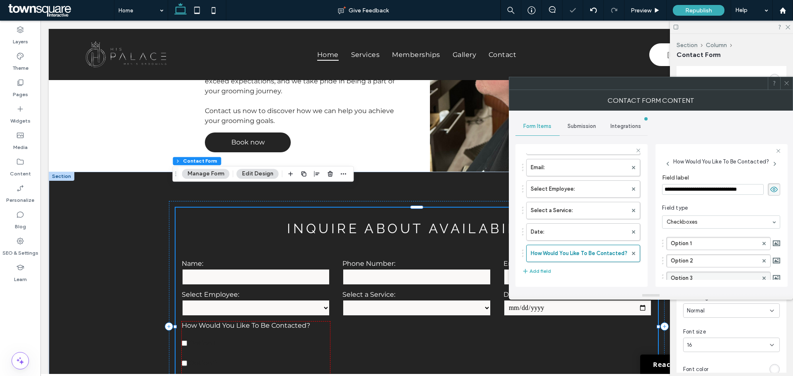
scroll to position [41, 0]
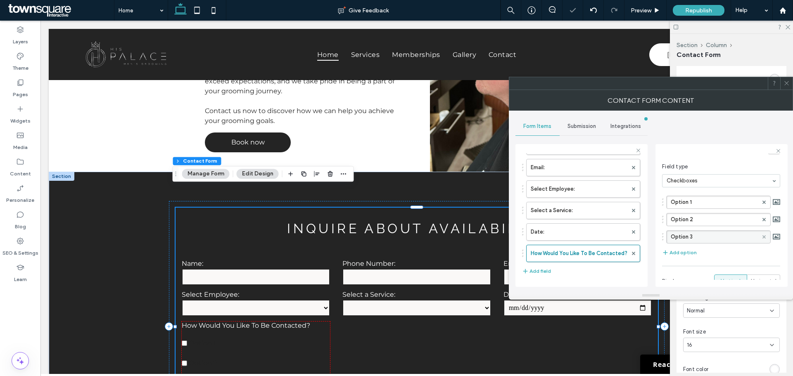
click at [763, 236] on icon at bounding box center [764, 237] width 3 height 3
click at [721, 209] on div "Option 1 Option 2" at bounding box center [721, 209] width 118 height 35
click at [714, 205] on label "Option 1" at bounding box center [714, 202] width 87 height 12
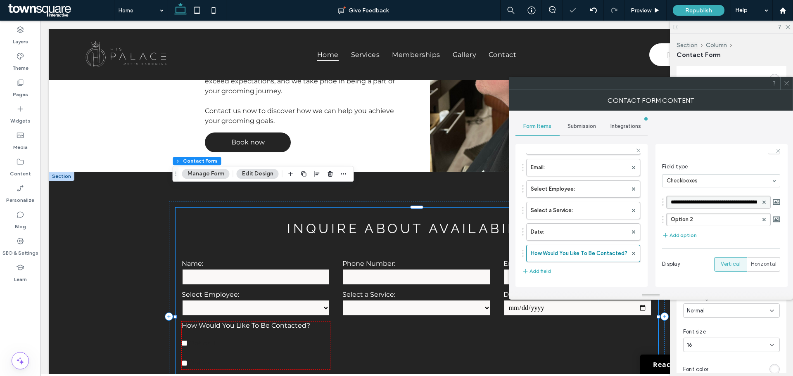
click at [714, 205] on input "********" at bounding box center [714, 203] width 87 height 6
type input "*****"
click at [702, 219] on label "Option 2" at bounding box center [714, 220] width 87 height 12
click at [702, 219] on input "********" at bounding box center [714, 220] width 87 height 6
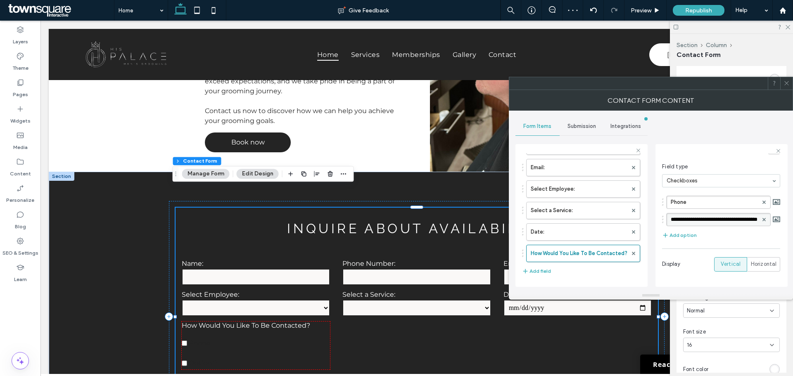
click at [702, 219] on input "********" at bounding box center [714, 220] width 87 height 6
type input "*****"
click at [789, 82] on icon at bounding box center [787, 83] width 6 height 6
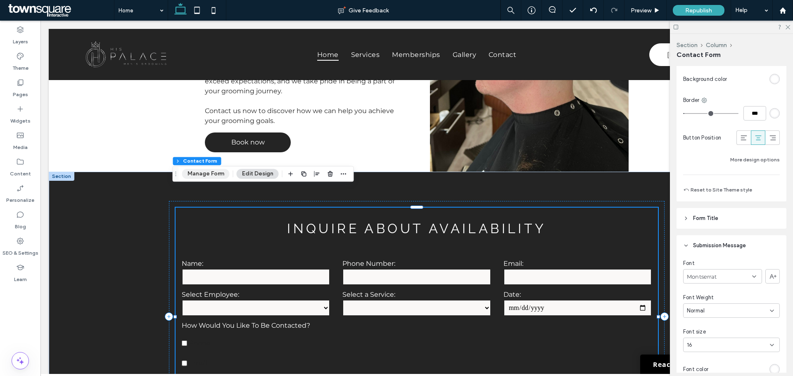
click at [205, 173] on button "Manage Form" at bounding box center [206, 174] width 48 height 10
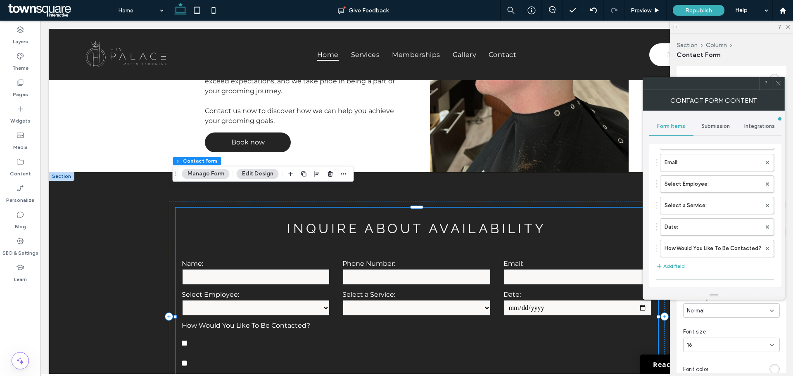
click at [779, 87] on span at bounding box center [778, 83] width 6 height 12
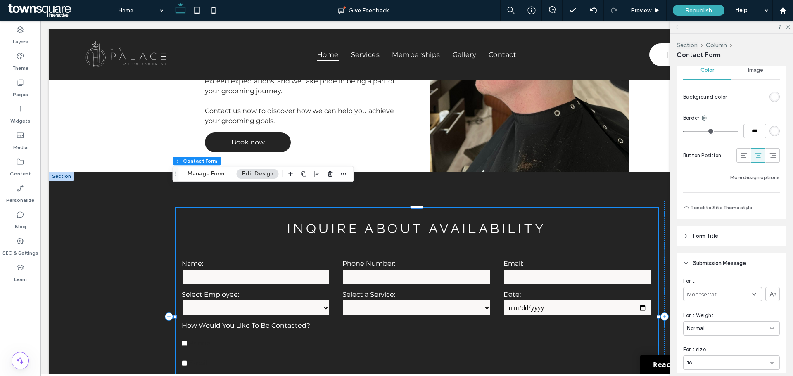
scroll to position [678, 0]
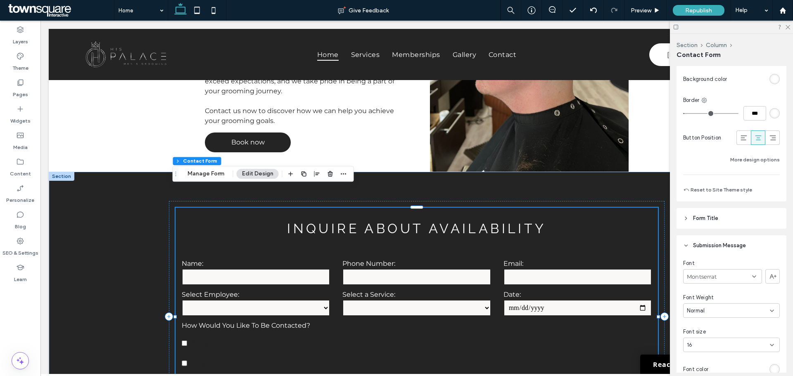
click at [729, 218] on header "Form Title" at bounding box center [732, 218] width 110 height 21
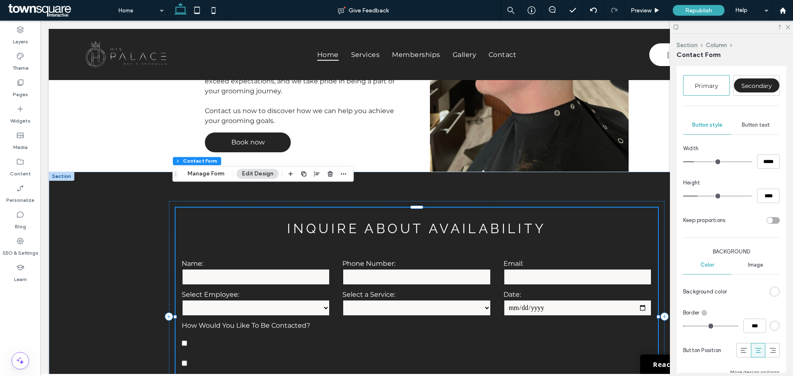
scroll to position [423, 0]
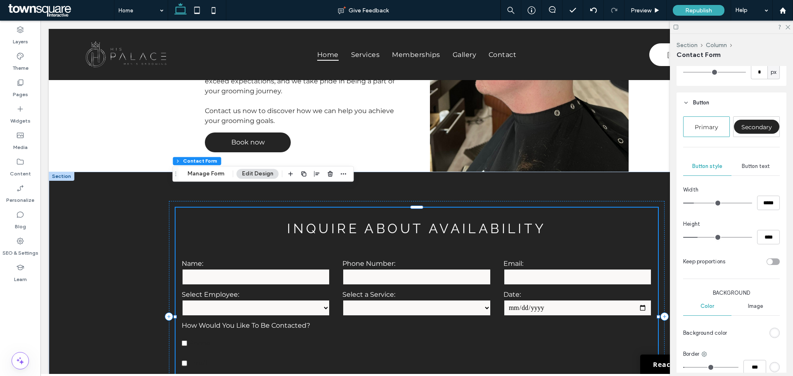
click at [747, 169] on span "Button text" at bounding box center [756, 166] width 28 height 7
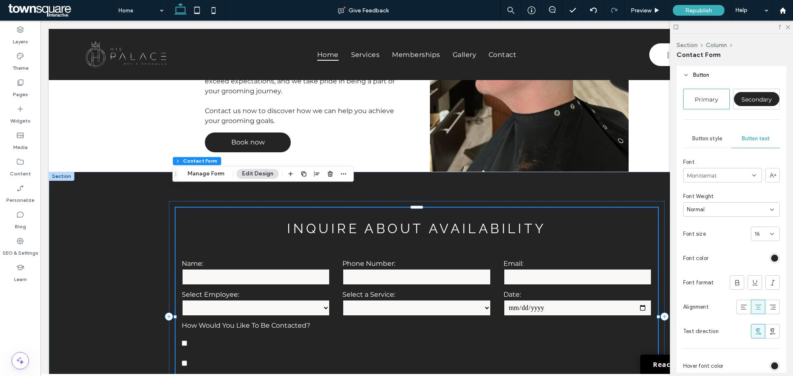
scroll to position [465, 0]
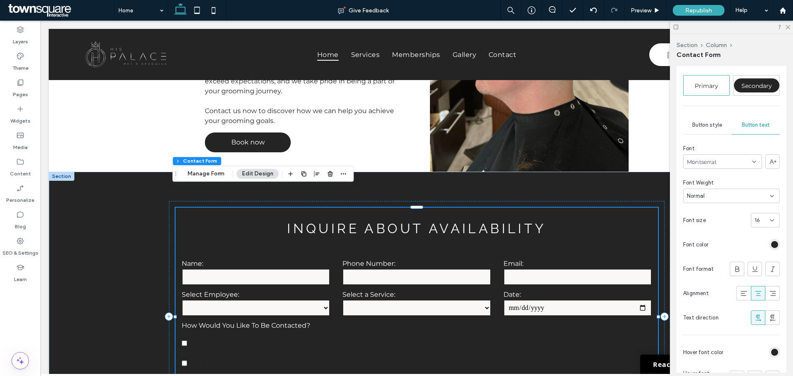
click at [771, 242] on div "rgb(36, 36, 36)" at bounding box center [774, 244] width 7 height 7
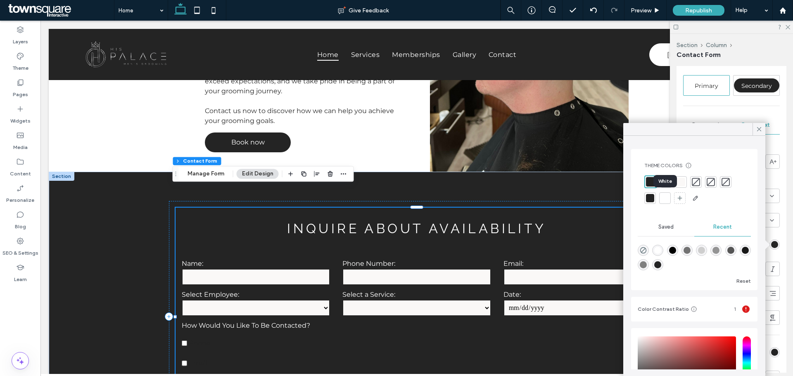
click at [666, 200] on div at bounding box center [665, 198] width 8 height 8
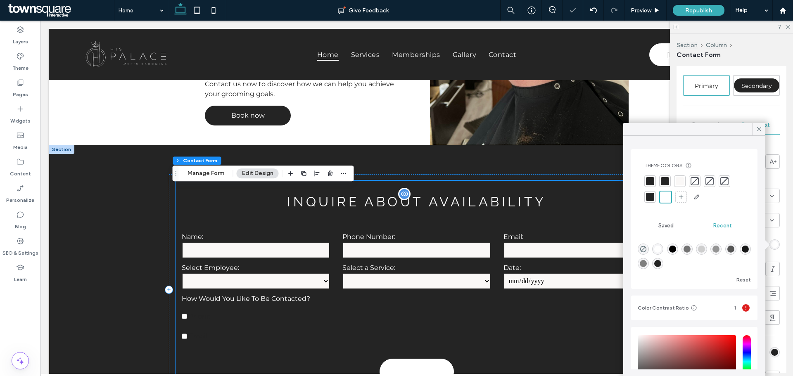
scroll to position [1818, 0]
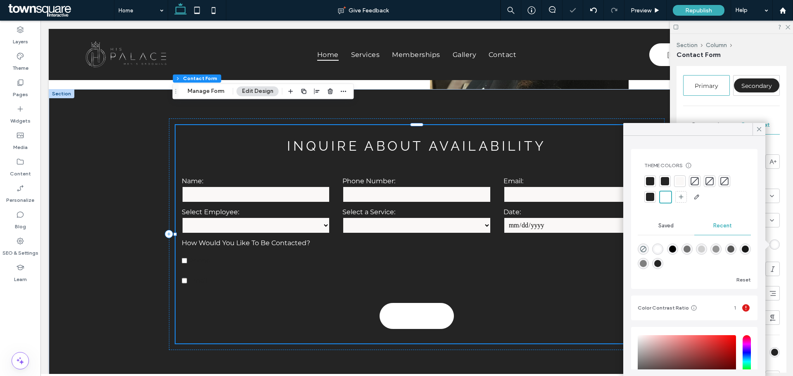
click at [647, 200] on div at bounding box center [650, 197] width 8 height 8
click at [758, 130] on icon at bounding box center [759, 129] width 7 height 7
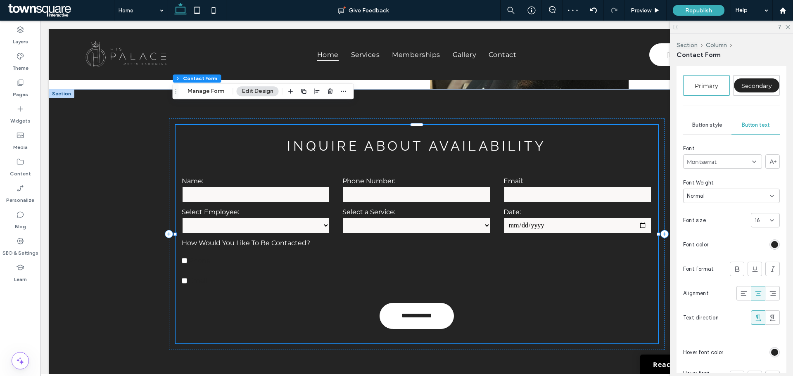
click at [701, 130] on div "Button style" at bounding box center [707, 125] width 48 height 18
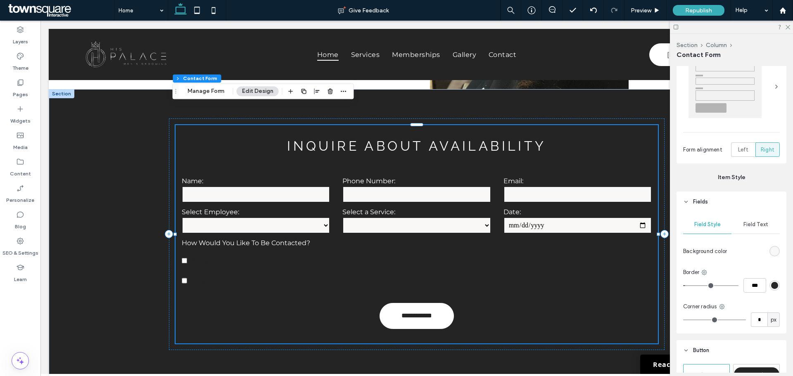
scroll to position [217, 0]
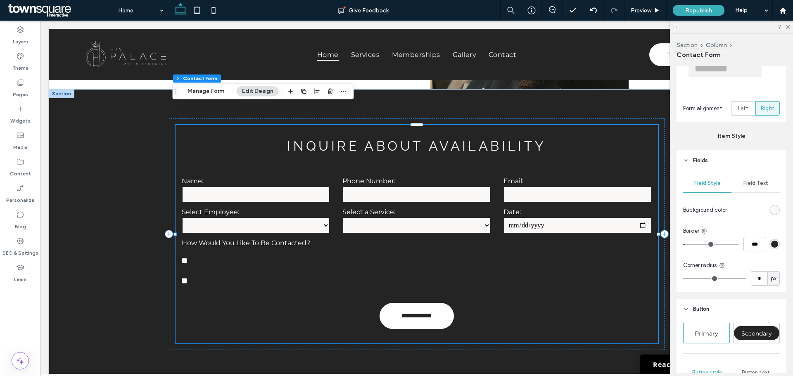
click at [759, 184] on span "Field Text" at bounding box center [756, 183] width 25 height 7
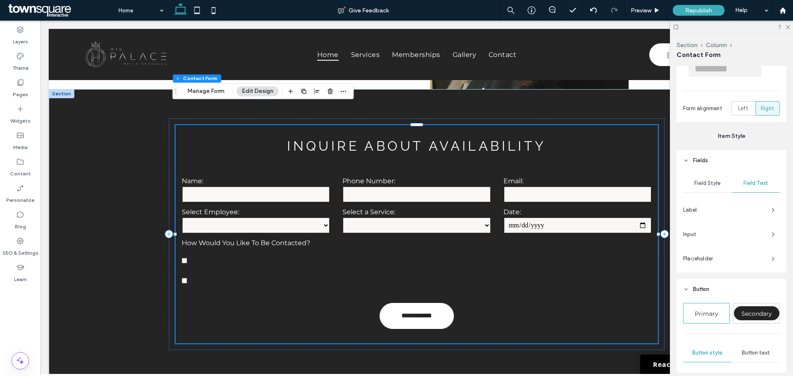
click at [739, 210] on span "Label" at bounding box center [724, 210] width 82 height 8
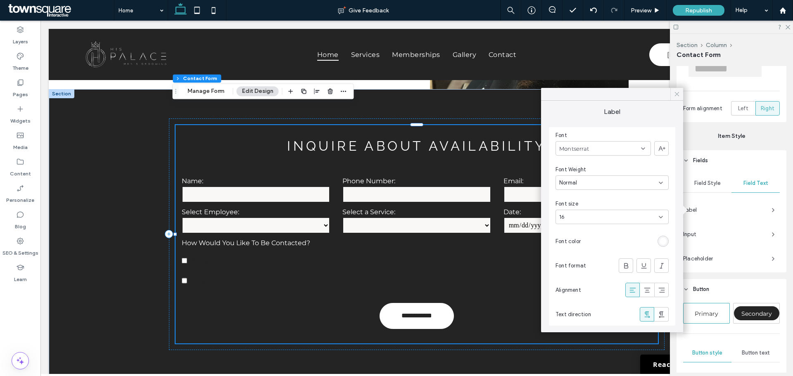
click at [679, 92] on icon at bounding box center [676, 93] width 7 height 7
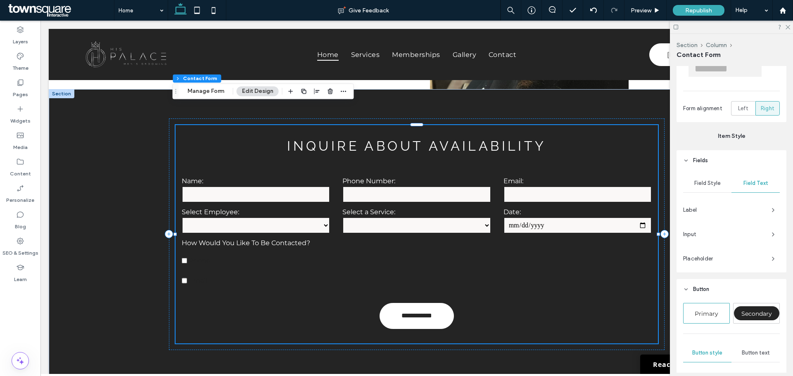
click at [752, 237] on span "Input" at bounding box center [724, 235] width 82 height 8
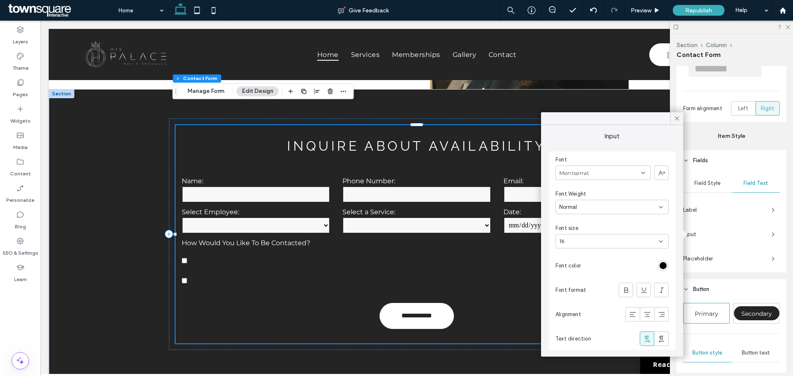
click at [664, 267] on div "rgb(0, 0, 0)" at bounding box center [663, 265] width 7 height 7
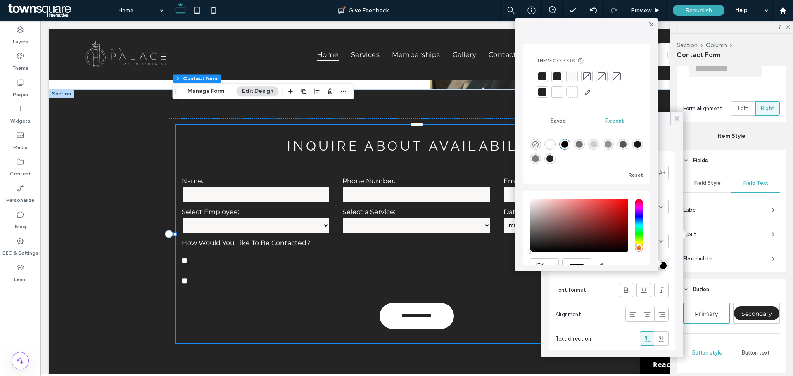
click at [556, 90] on div at bounding box center [557, 92] width 8 height 8
click at [652, 24] on icon at bounding box center [651, 24] width 7 height 7
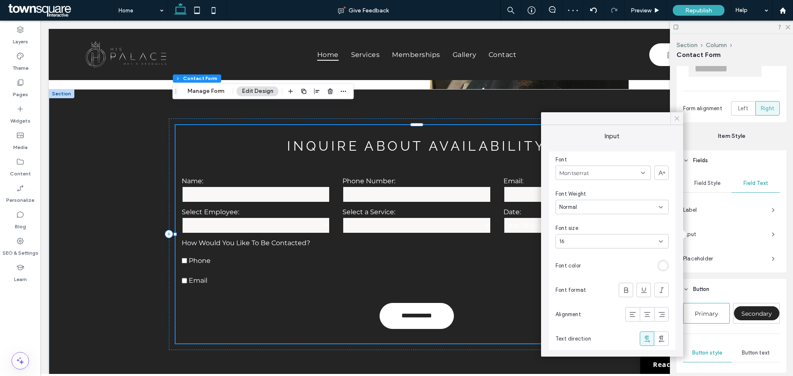
click at [677, 118] on icon at bounding box center [676, 118] width 7 height 7
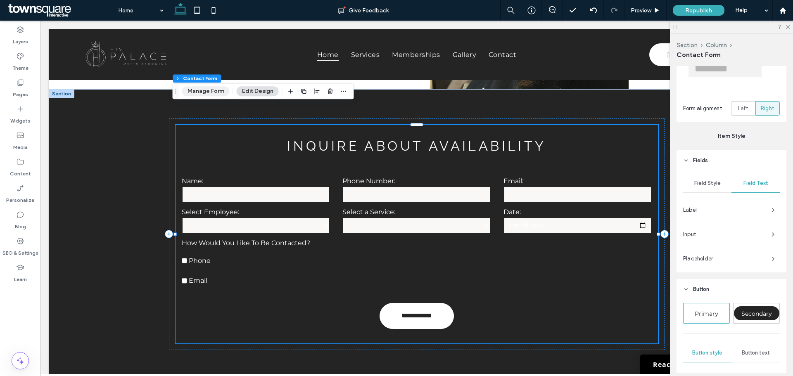
click at [219, 94] on button "Manage Form" at bounding box center [206, 91] width 48 height 10
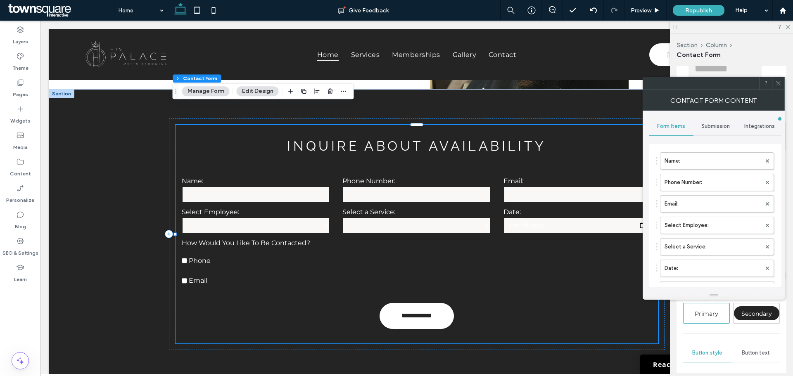
scroll to position [124, 0]
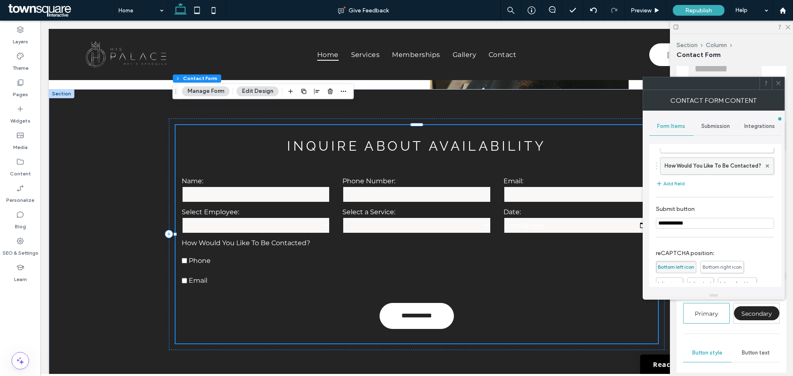
click at [697, 166] on label "How Would You Like To Be Contacted?" at bounding box center [713, 166] width 97 height 17
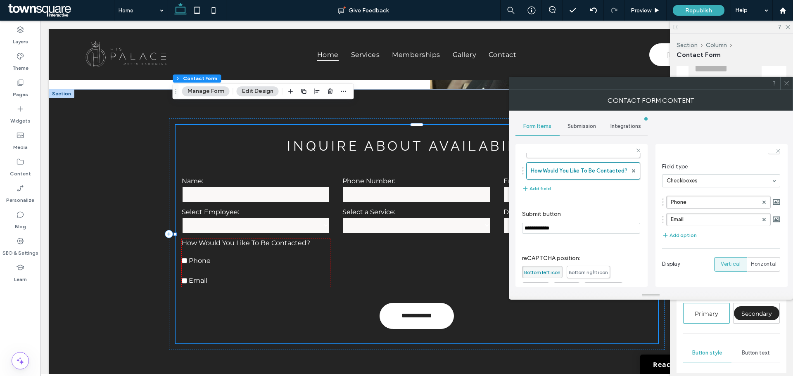
scroll to position [83, 0]
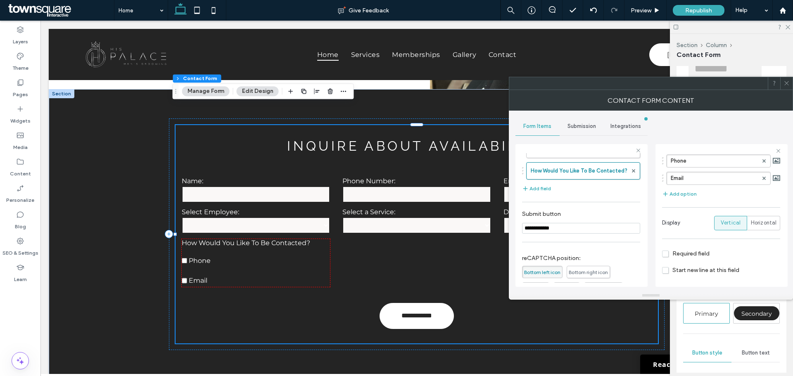
click at [662, 253] on span "Required field" at bounding box center [686, 253] width 48 height 7
click at [758, 221] on span "Horizontal" at bounding box center [764, 223] width 26 height 8
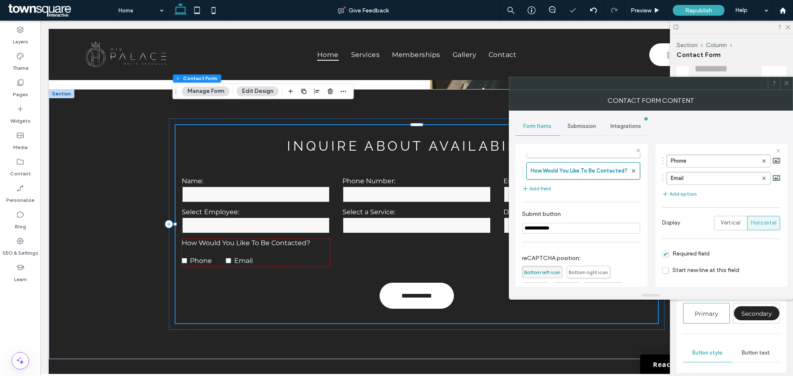
click at [789, 85] on icon at bounding box center [787, 83] width 6 height 6
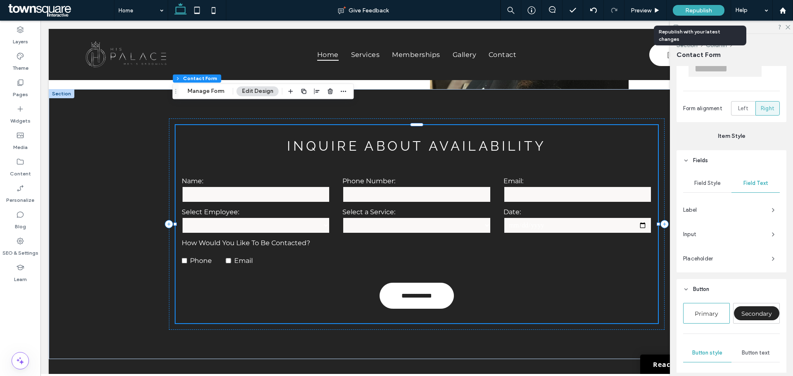
click at [690, 6] on div "Republish" at bounding box center [699, 10] width 52 height 11
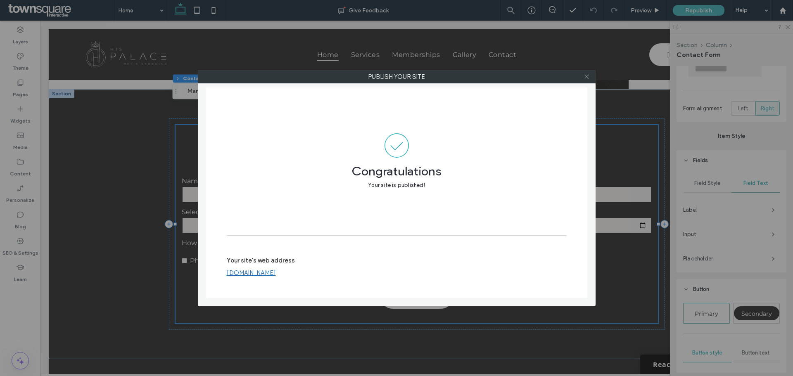
click at [588, 80] on span at bounding box center [587, 77] width 6 height 12
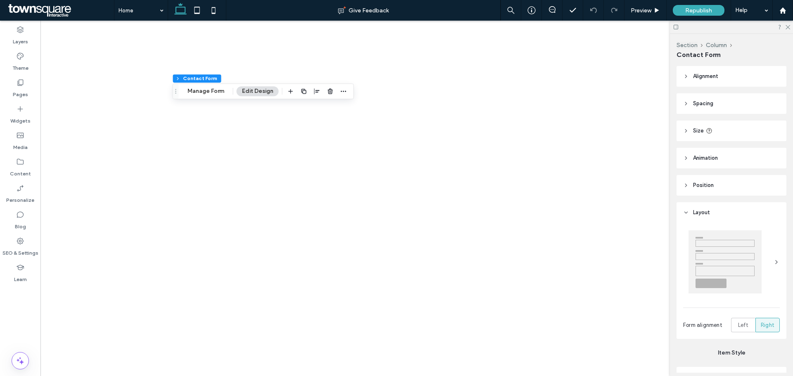
type input "*"
type input "***"
type input "*"
type input "***"
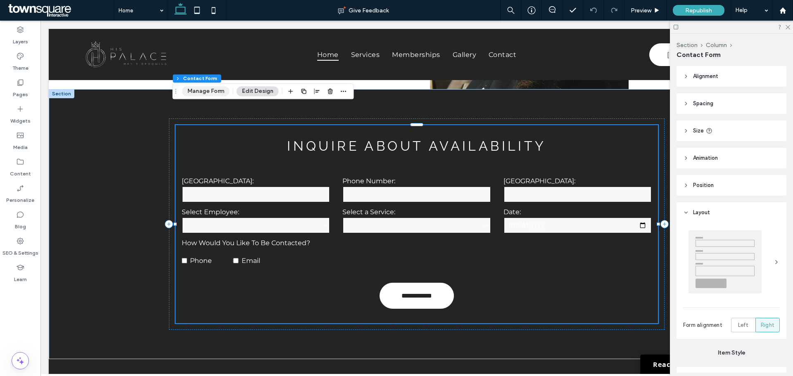
drag, startPoint x: 203, startPoint y: 92, endPoint x: 537, endPoint y: 194, distance: 349.0
click at [203, 92] on button "Manage Form" at bounding box center [206, 91] width 48 height 10
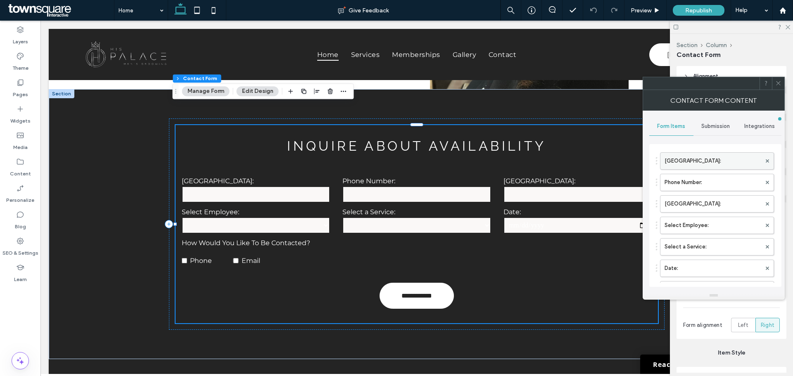
click at [684, 164] on label "New Field:" at bounding box center [713, 161] width 97 height 17
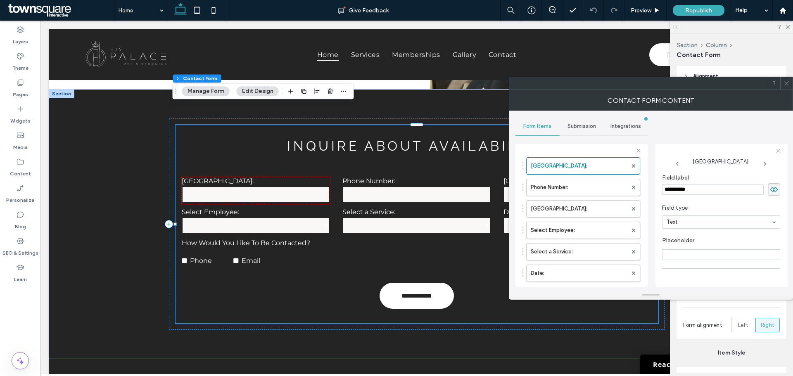
drag, startPoint x: 697, startPoint y: 190, endPoint x: 669, endPoint y: 191, distance: 28.1
click at [669, 191] on input "**********" at bounding box center [713, 189] width 102 height 11
type input "*****"
click at [714, 200] on section "Field type Text" at bounding box center [721, 216] width 118 height 33
click at [558, 206] on label "New Field:" at bounding box center [579, 209] width 97 height 17
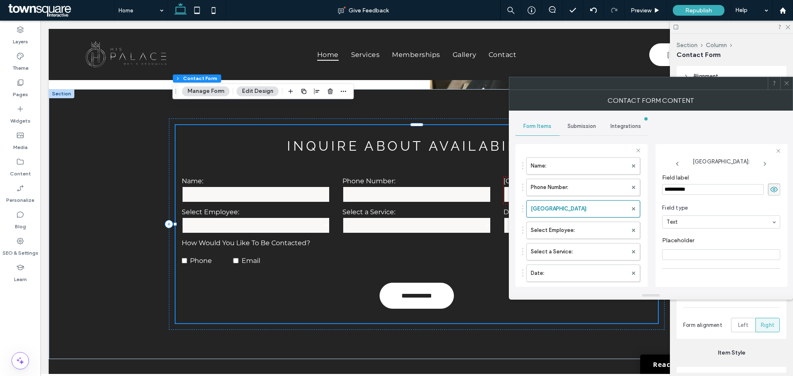
drag, startPoint x: 694, startPoint y: 192, endPoint x: 657, endPoint y: 191, distance: 36.8
click at [657, 191] on div "**********" at bounding box center [722, 215] width 132 height 143
type input "******"
click at [789, 80] on icon at bounding box center [787, 83] width 6 height 6
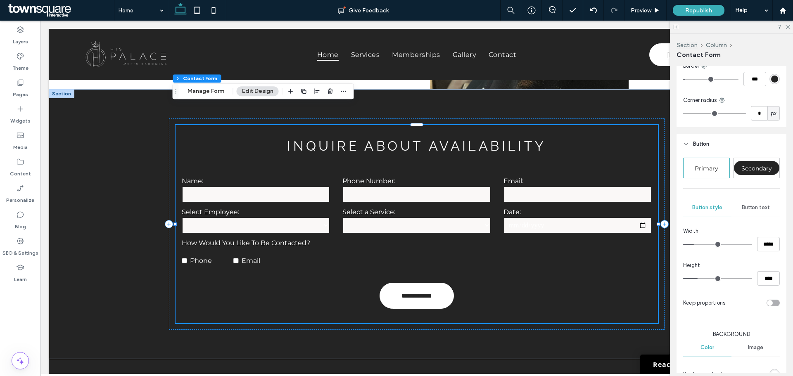
scroll to position [423, 0]
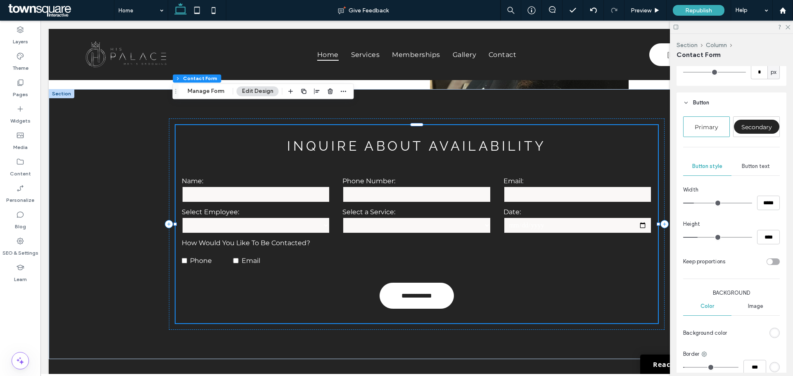
click at [764, 163] on div "Button text" at bounding box center [756, 166] width 48 height 18
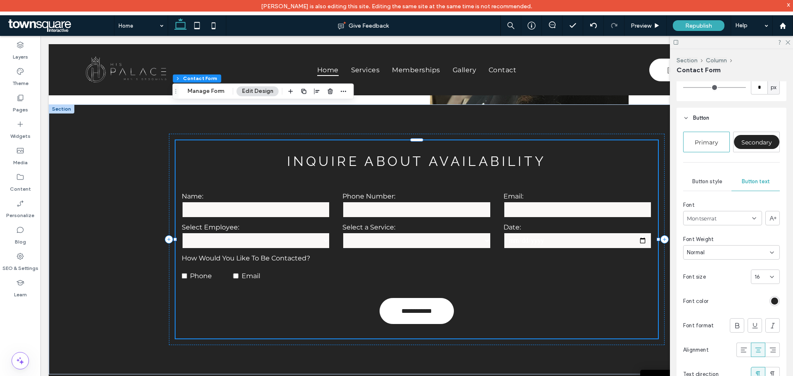
click at [770, 286] on div "Font Montserrat Font Weight Normal Font size 16 Font color Font format Alignmen…" at bounding box center [731, 291] width 97 height 181
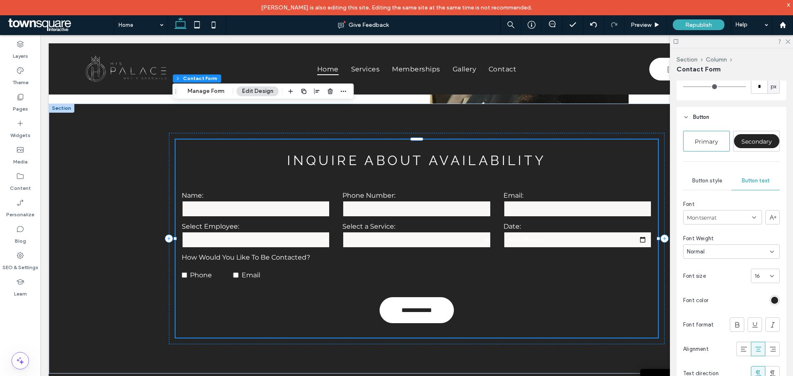
click at [773, 301] on div "rgb(36, 36, 36)" at bounding box center [774, 300] width 7 height 7
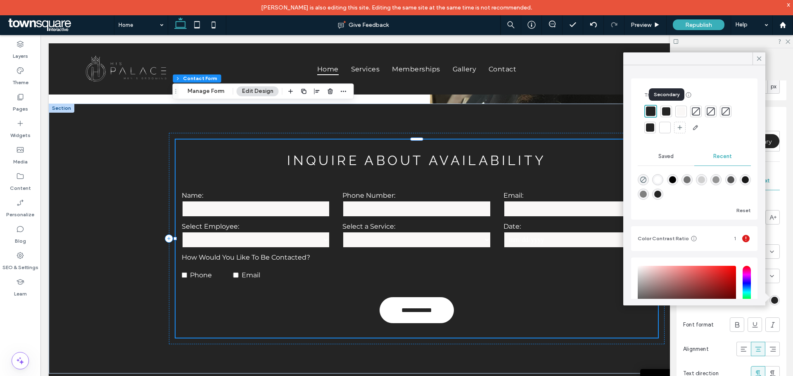
click at [668, 110] on div at bounding box center [666, 111] width 8 height 8
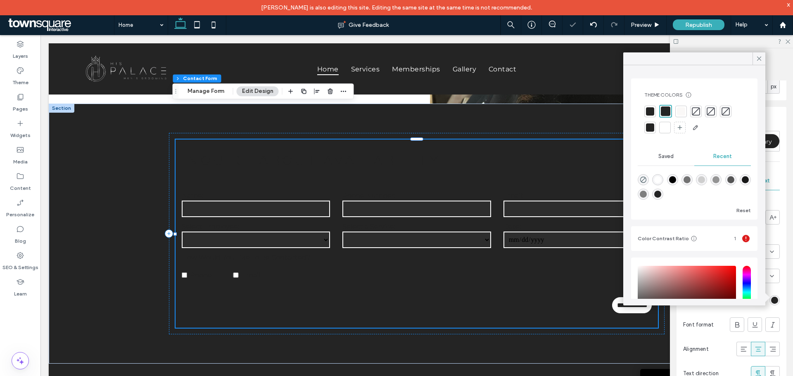
click at [667, 126] on div at bounding box center [665, 128] width 8 height 8
click at [666, 129] on div at bounding box center [666, 127] width 10 height 10
click at [684, 109] on div at bounding box center [680, 111] width 8 height 8
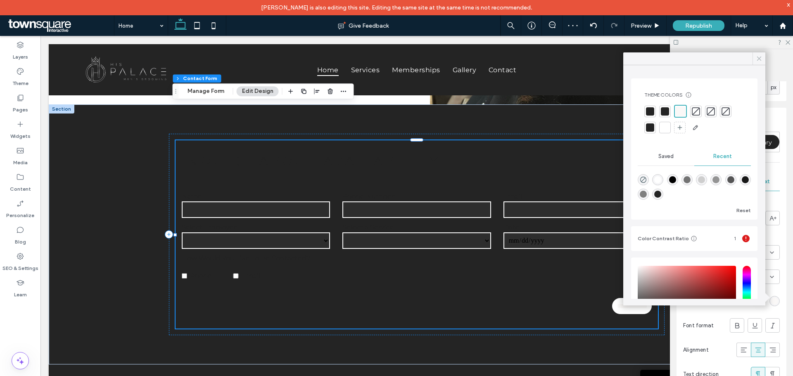
click at [761, 59] on icon at bounding box center [759, 58] width 7 height 7
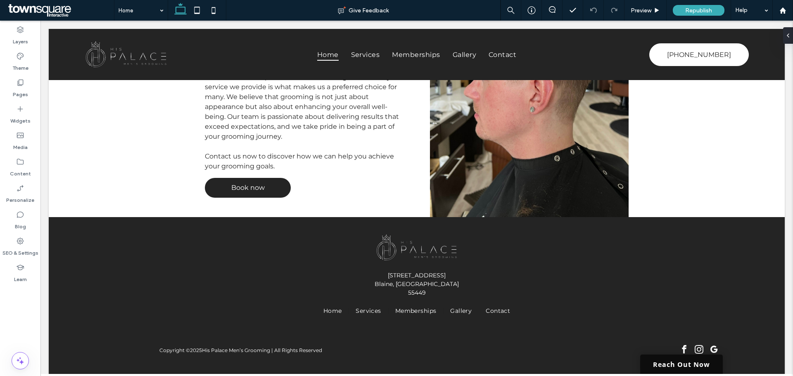
click at [686, 364] on link "Reach Out Now" at bounding box center [681, 364] width 83 height 19
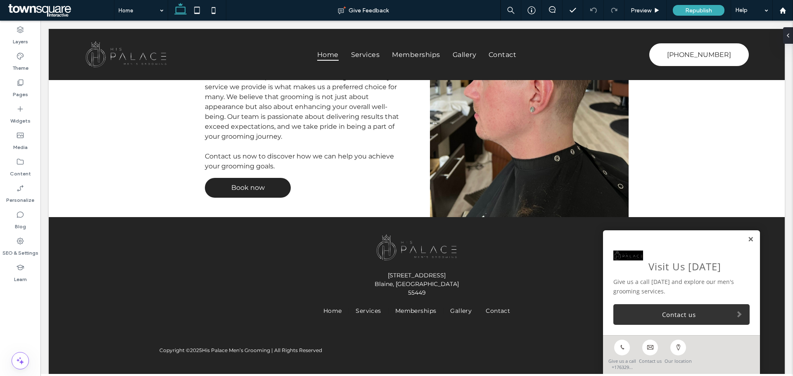
click at [748, 238] on link at bounding box center [751, 239] width 6 height 7
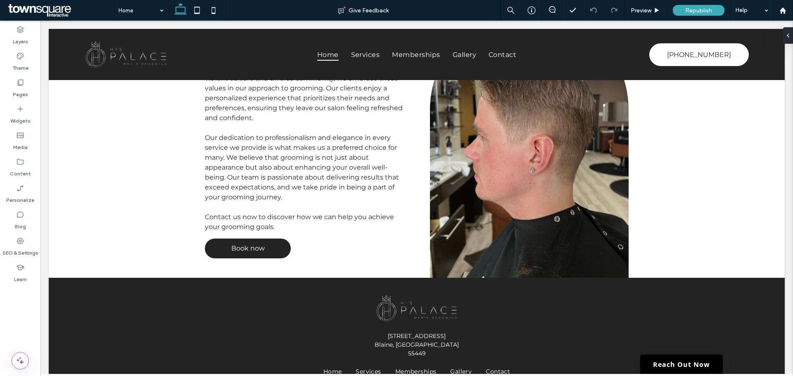
scroll to position [1690, 0]
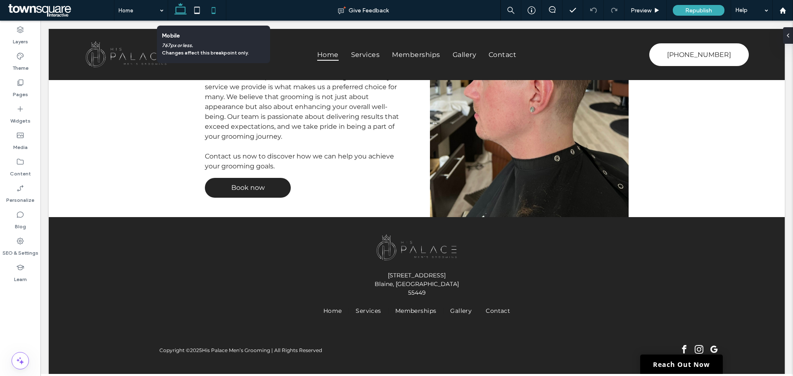
click at [213, 12] on icon at bounding box center [213, 10] width 17 height 17
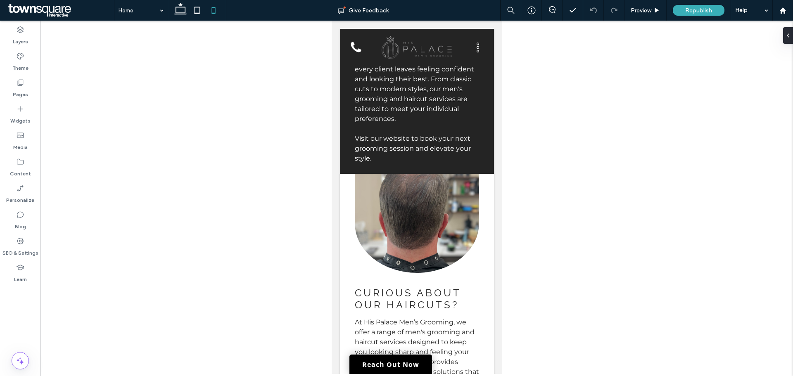
scroll to position [515, 0]
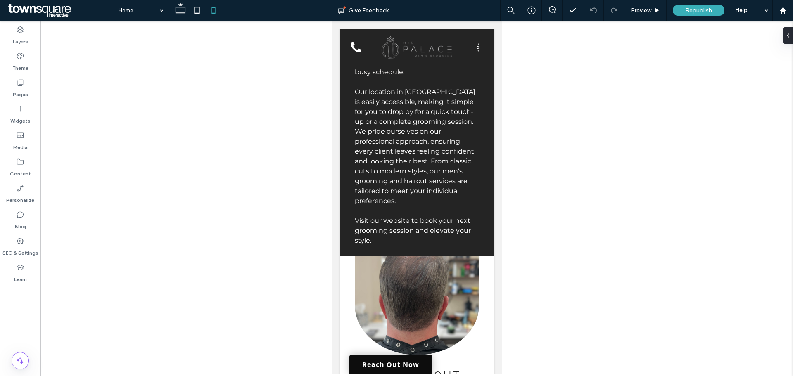
click at [385, 372] on link "Reach Out Now" at bounding box center [390, 364] width 83 height 19
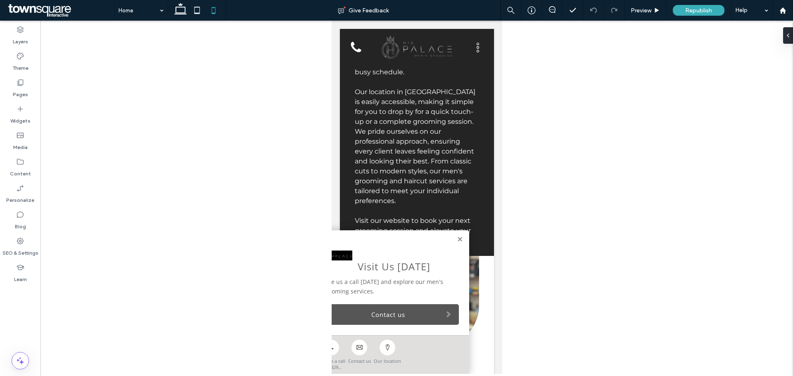
click at [419, 318] on link "Contact us" at bounding box center [390, 314] width 136 height 21
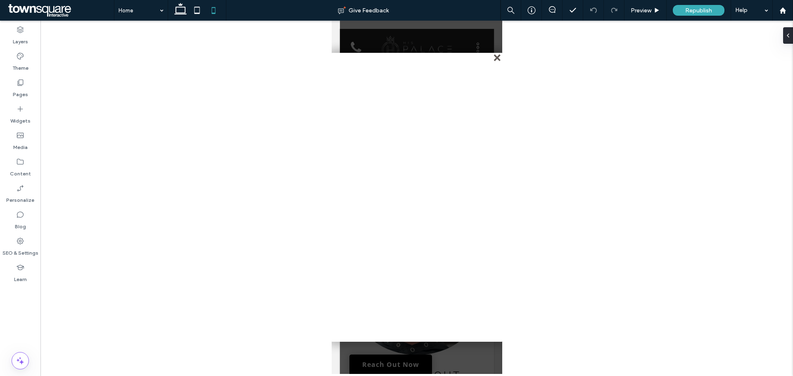
click at [495, 57] on div "close" at bounding box center [498, 58] width 6 height 6
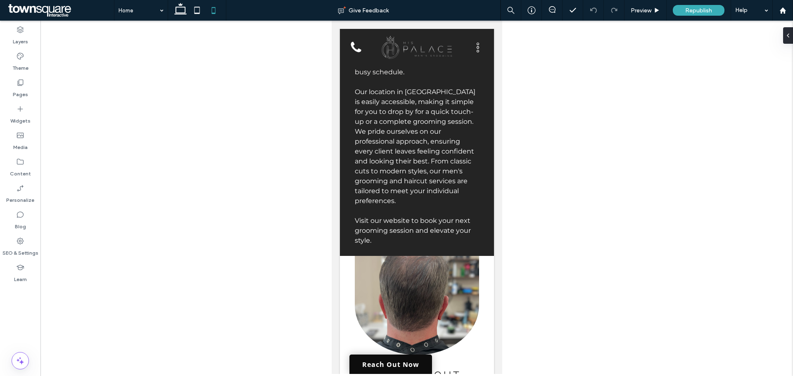
click at [384, 369] on link "Reach Out Now" at bounding box center [390, 364] width 83 height 19
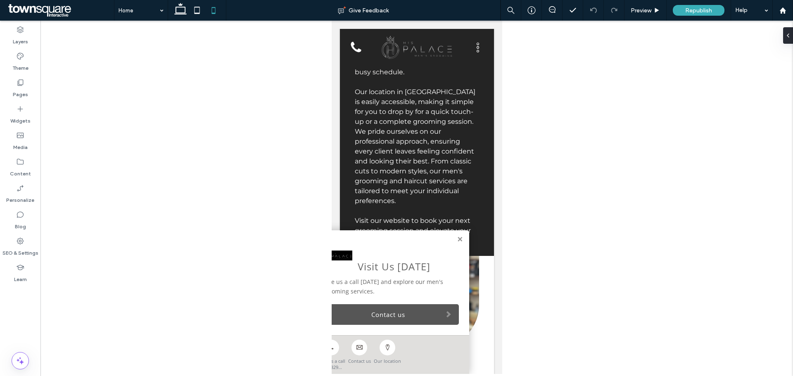
click at [393, 314] on link "Contact us" at bounding box center [390, 314] width 136 height 21
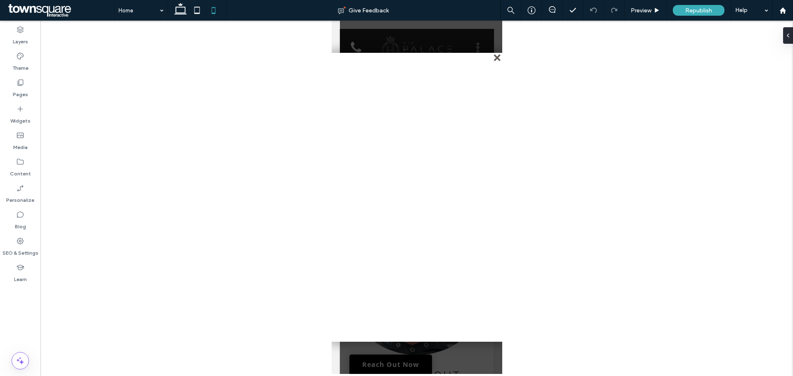
click at [495, 59] on div "close" at bounding box center [498, 58] width 6 height 6
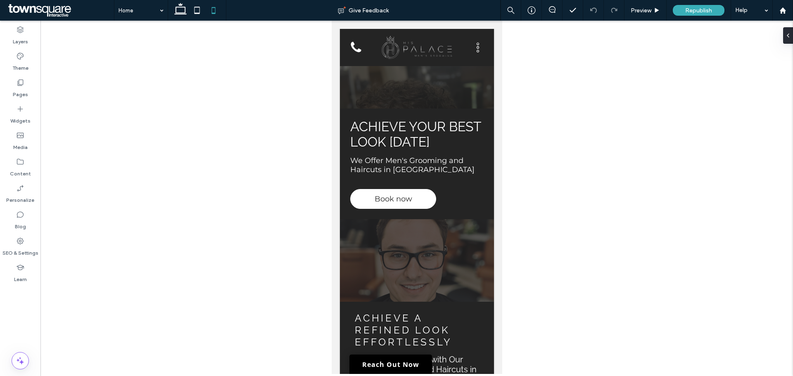
scroll to position [0, 0]
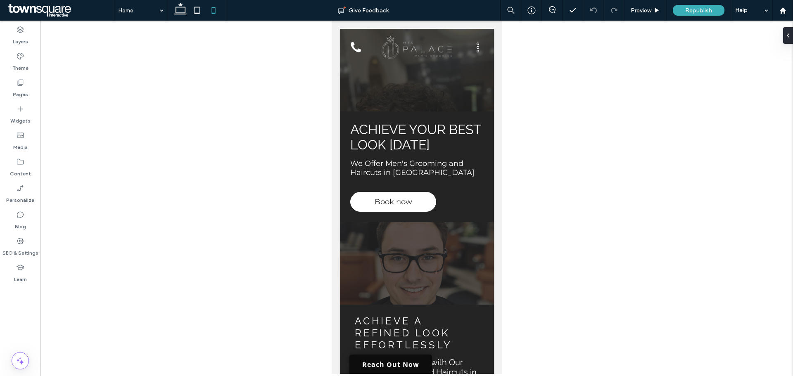
click at [383, 360] on link "Reach Out Now" at bounding box center [390, 364] width 83 height 19
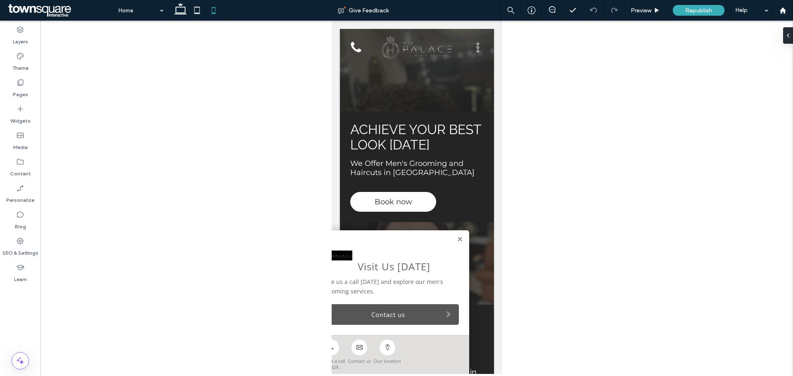
click at [400, 321] on link "Contact us" at bounding box center [390, 314] width 136 height 21
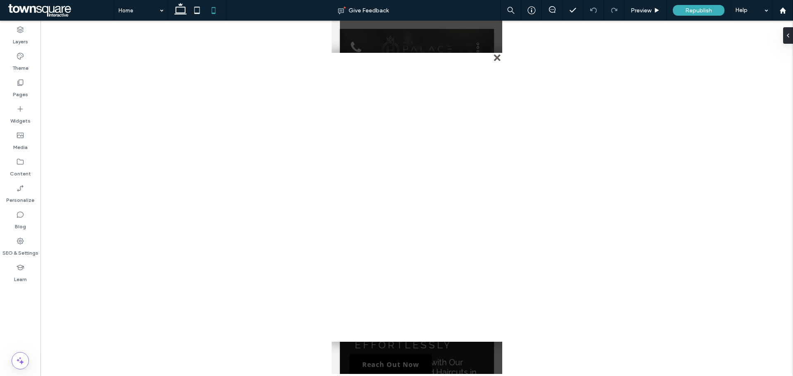
click at [495, 61] on div "close" at bounding box center [498, 58] width 6 height 6
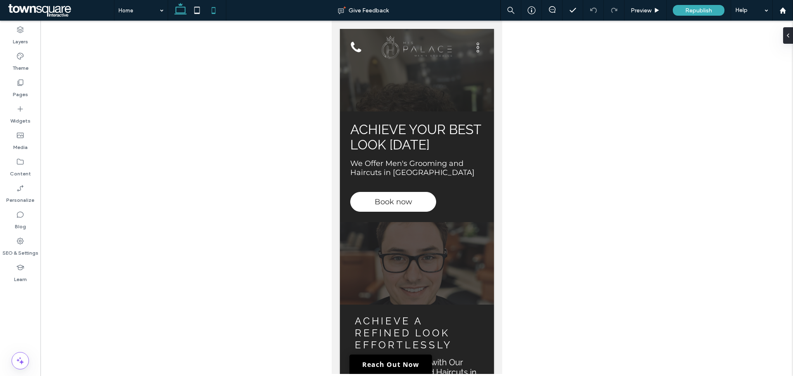
click at [181, 8] on icon at bounding box center [180, 10] width 17 height 17
